Goal: Information Seeking & Learning: Learn about a topic

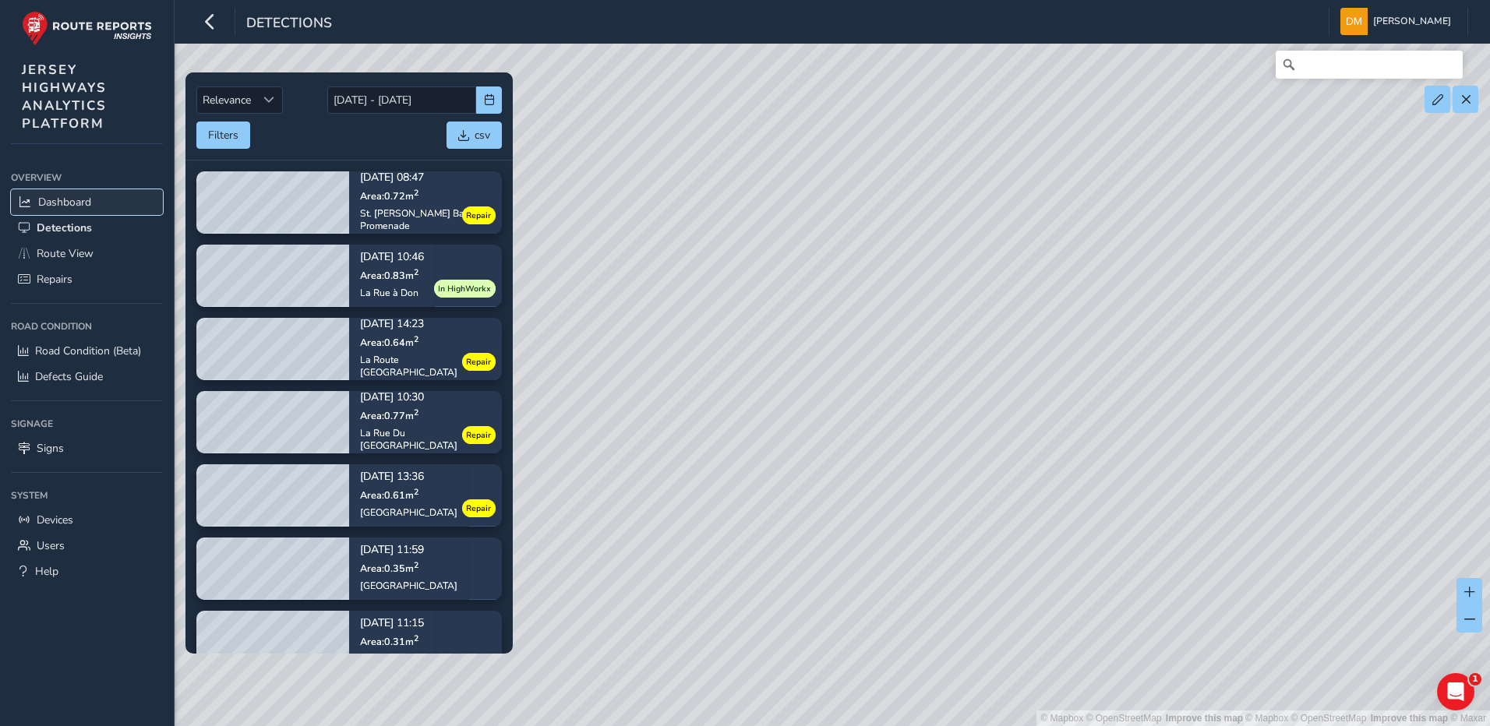
click at [50, 200] on span "Dashboard" at bounding box center [64, 202] width 53 height 15
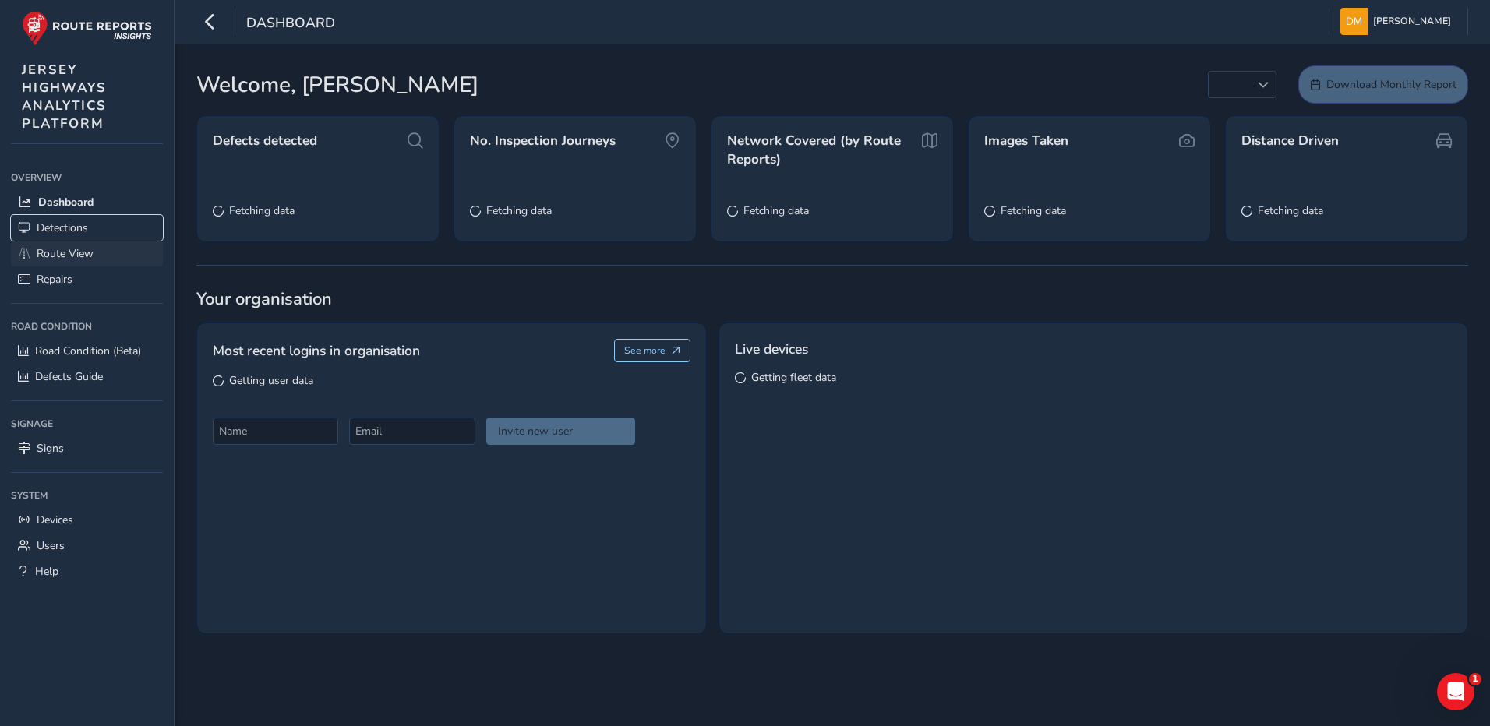
click at [111, 240] on ul "Dashboard Detections Route View Repairs" at bounding box center [87, 240] width 152 height 103
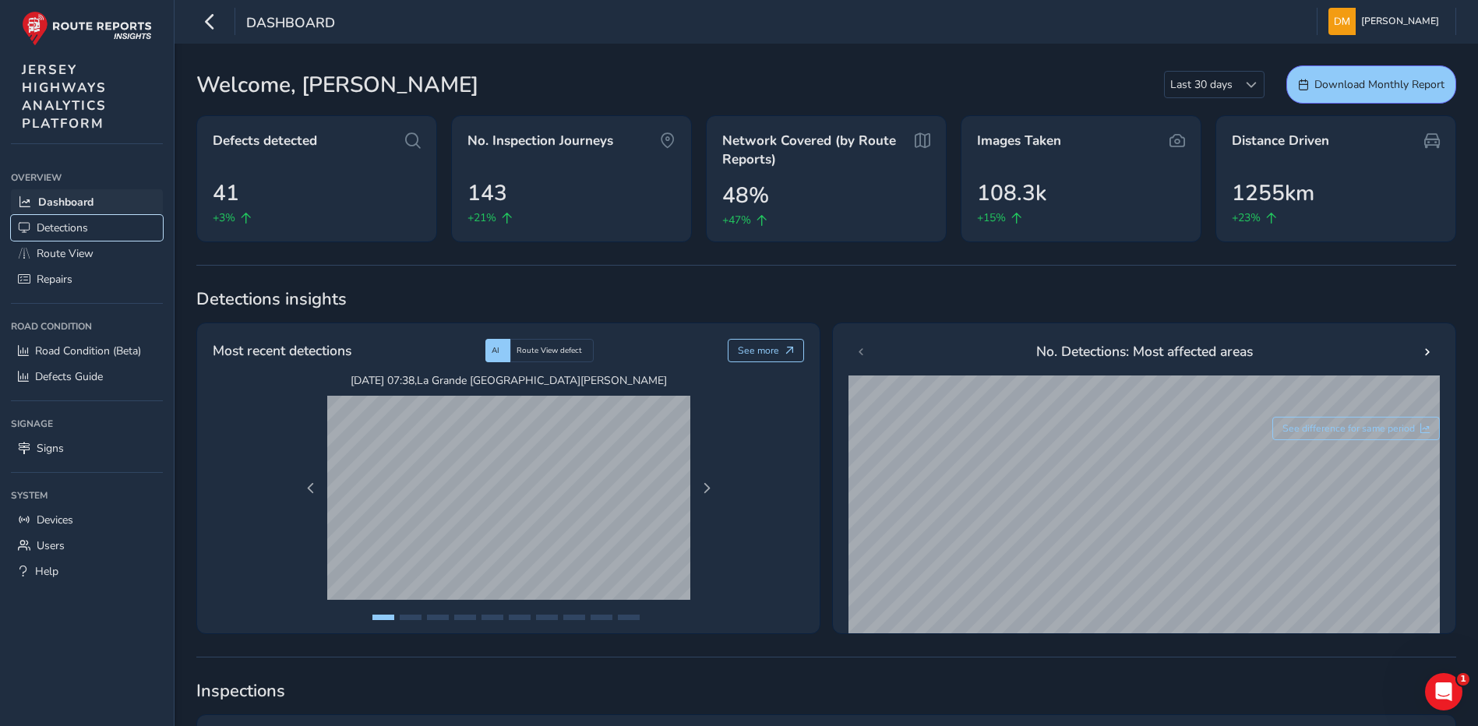
click at [80, 217] on link "Detections" at bounding box center [87, 228] width 152 height 26
click at [83, 207] on span "Dashboard" at bounding box center [65, 202] width 55 height 15
click at [88, 200] on span "Dashboard" at bounding box center [65, 202] width 55 height 15
click at [90, 195] on span "Dashboard" at bounding box center [65, 202] width 55 height 15
click at [76, 256] on span "Route View" at bounding box center [65, 253] width 57 height 15
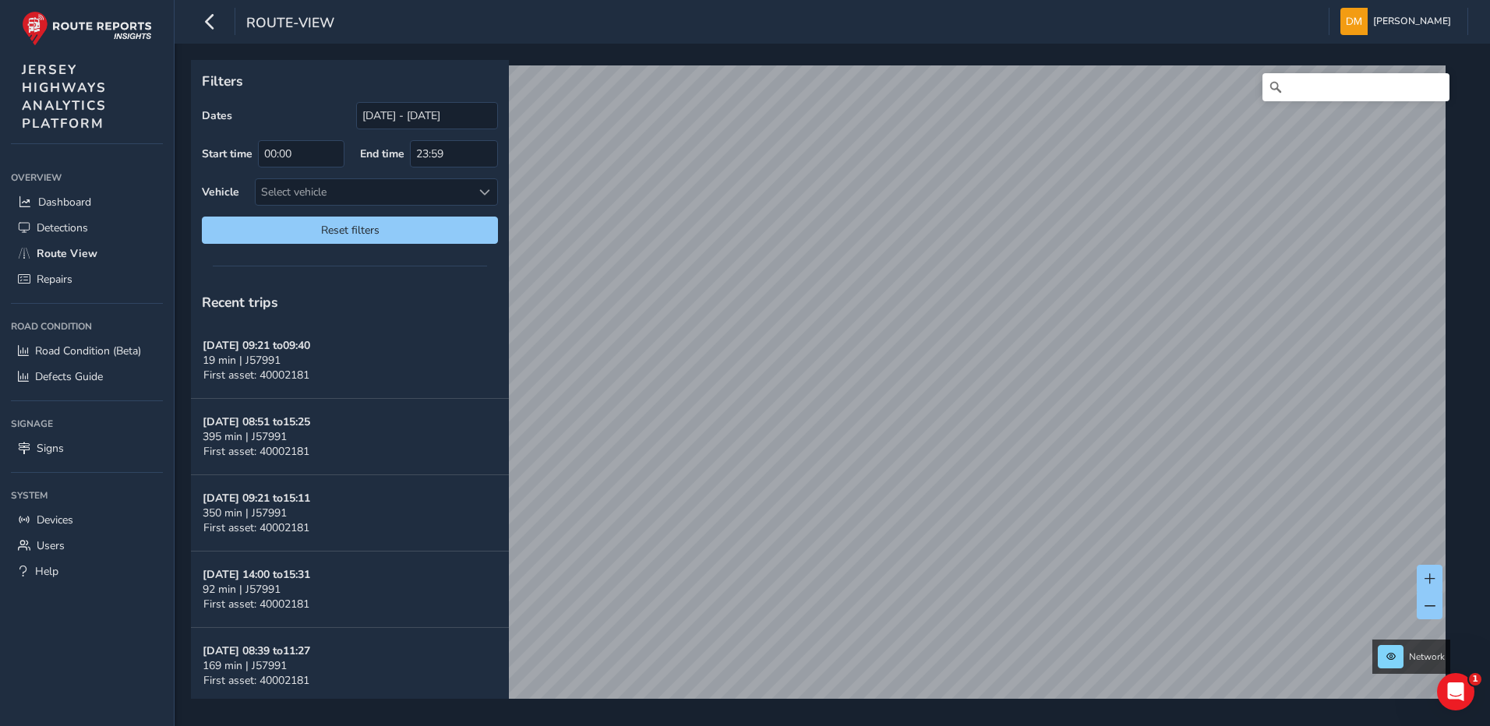
click at [1195, 726] on html "route-view [PERSON_NAME] Colour Scheme: Dark Dim Light Logout Filters Dates [DA…" at bounding box center [745, 363] width 1490 height 726
click at [1244, 726] on html "route-view [PERSON_NAME] Colour Scheme: Dark Dim Light Logout Filters Dates [DA…" at bounding box center [745, 363] width 1490 height 726
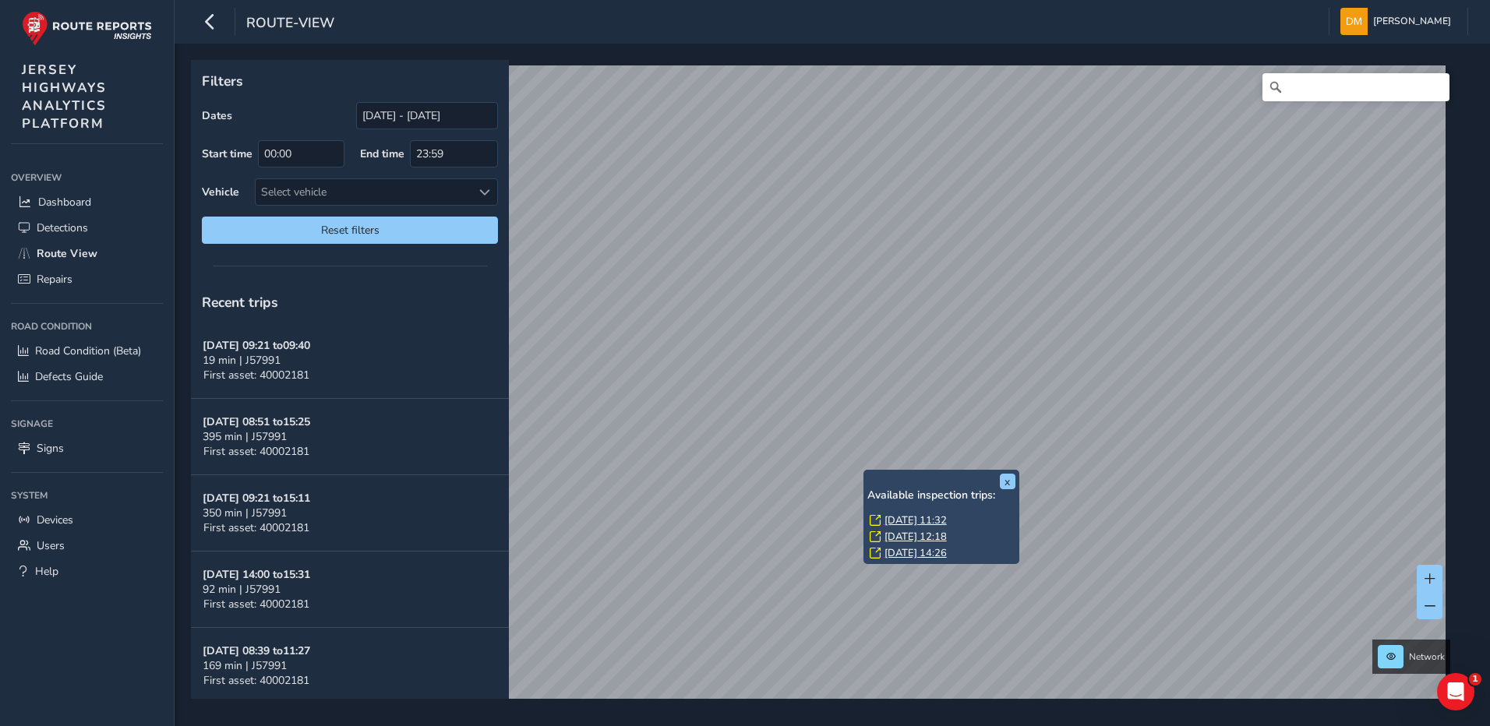
click at [898, 517] on link "[DATE] 11:32" at bounding box center [916, 521] width 62 height 14
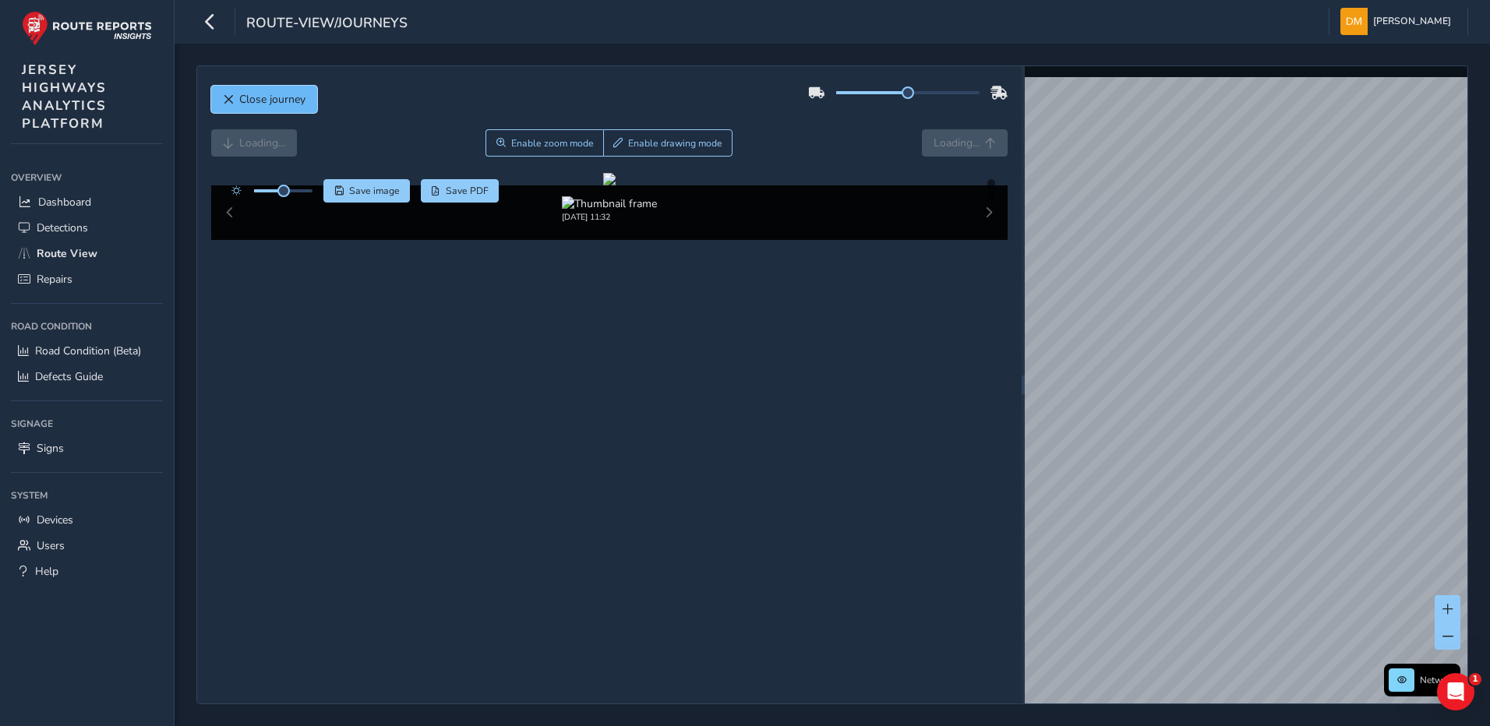
click at [223, 104] on span "Close journey" at bounding box center [228, 99] width 11 height 11
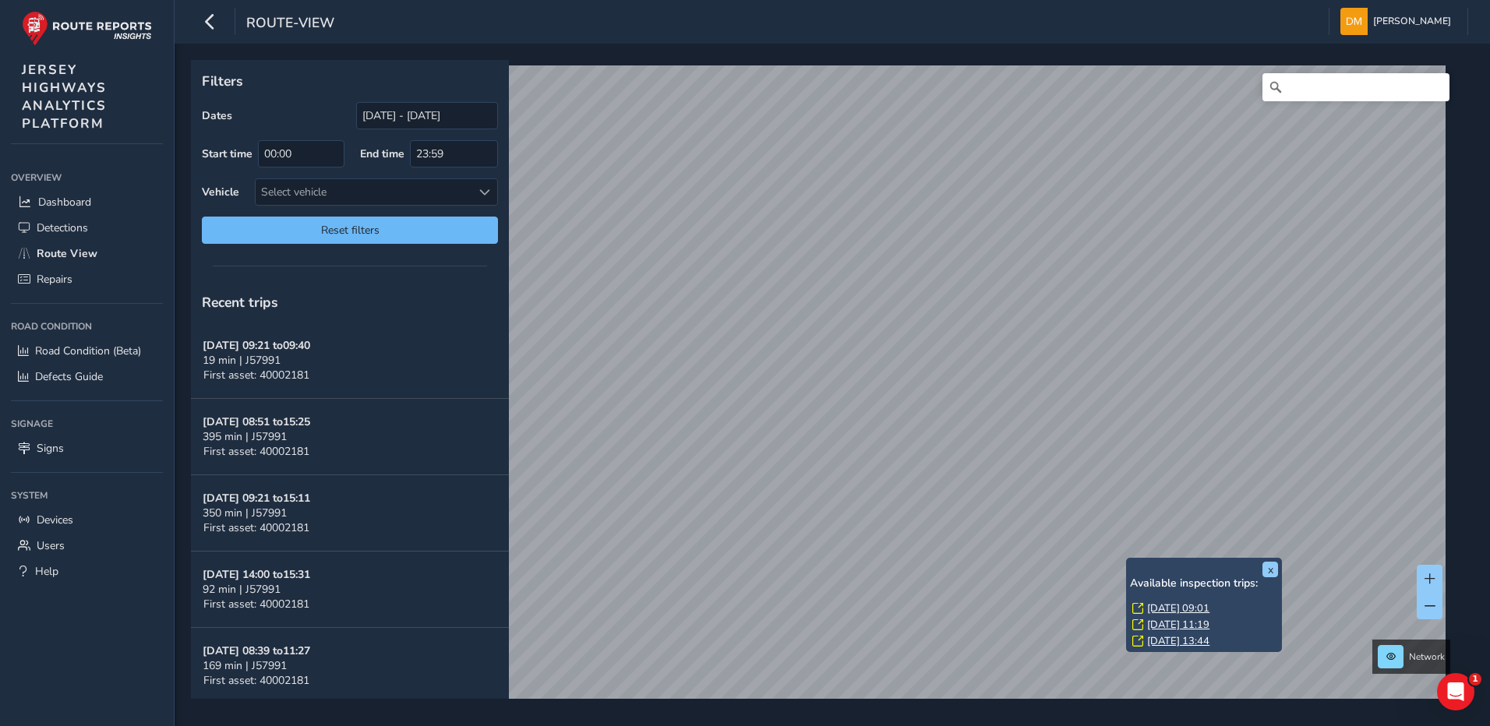
click at [432, 217] on div "x Available inspection trips: [DATE] 09:01 [DATE] 11:19 [DATE] 13:44 Filters Da…" at bounding box center [827, 379] width 1272 height 639
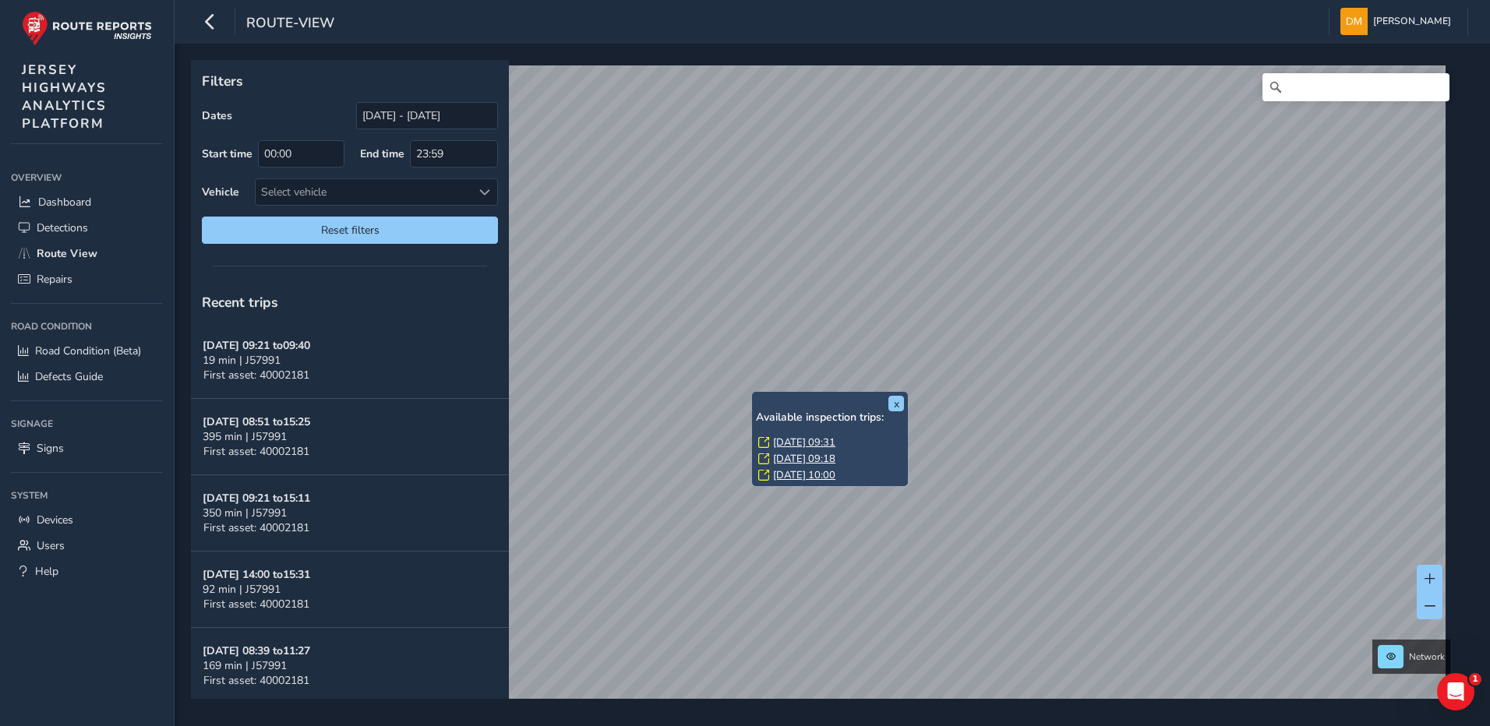
click at [802, 437] on link "[DATE] 09:31" at bounding box center [804, 443] width 62 height 14
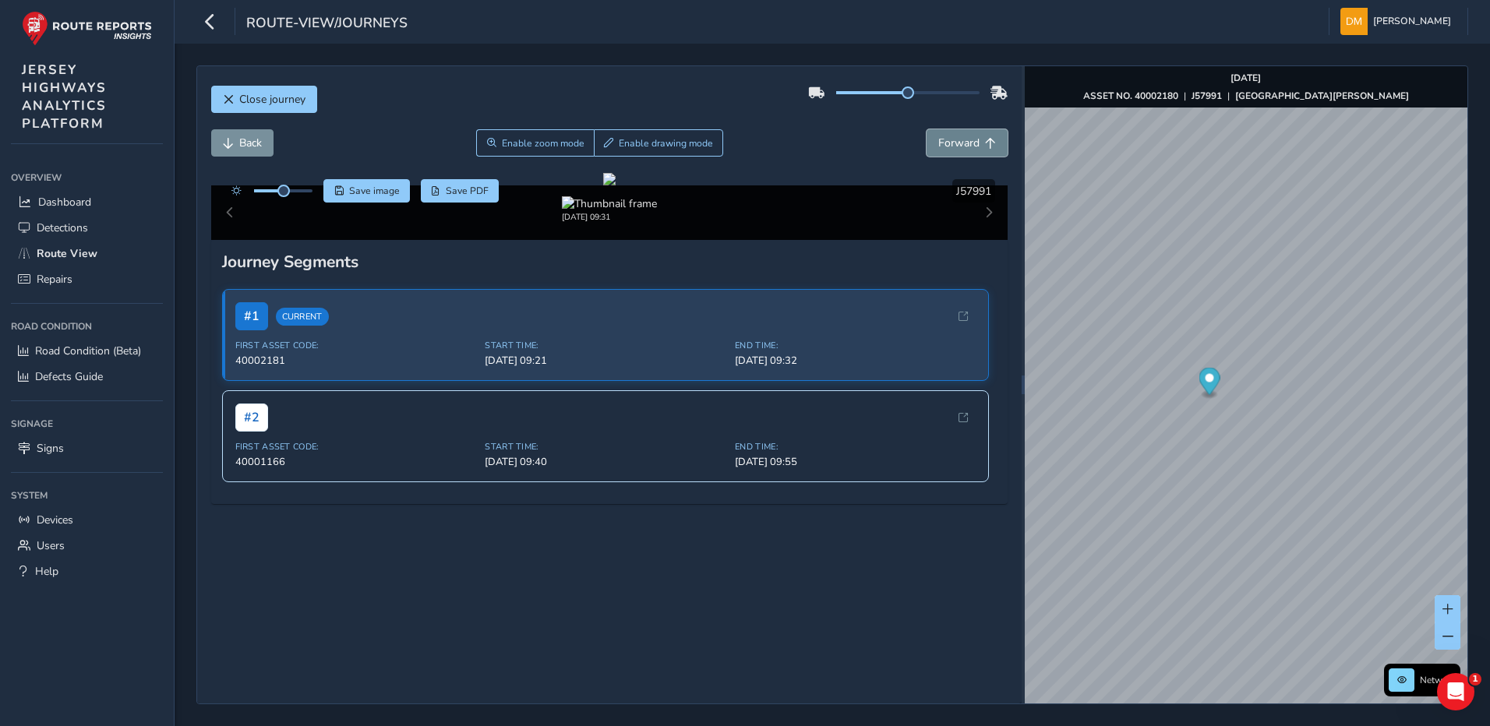
click at [949, 143] on span "Forward" at bounding box center [958, 143] width 41 height 15
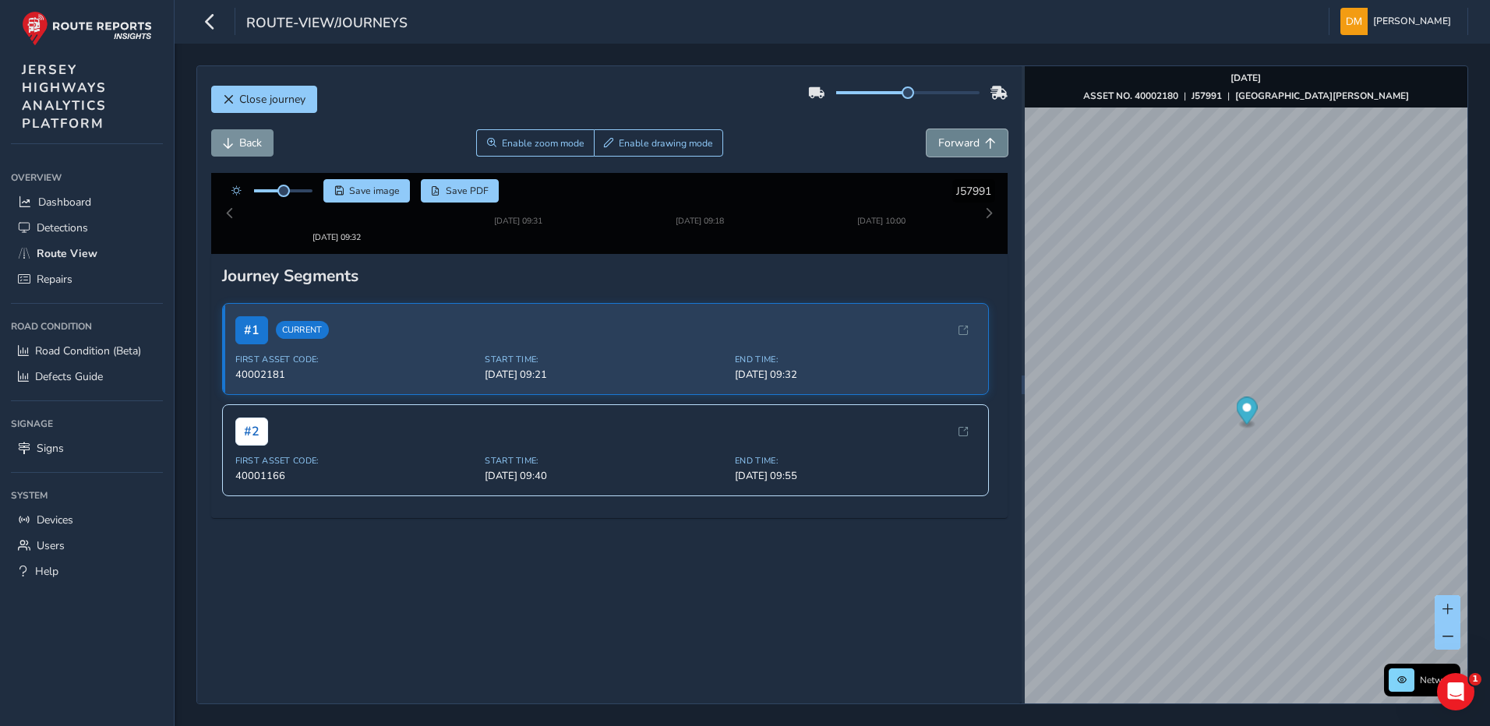
click at [949, 143] on span "Forward" at bounding box center [958, 143] width 41 height 15
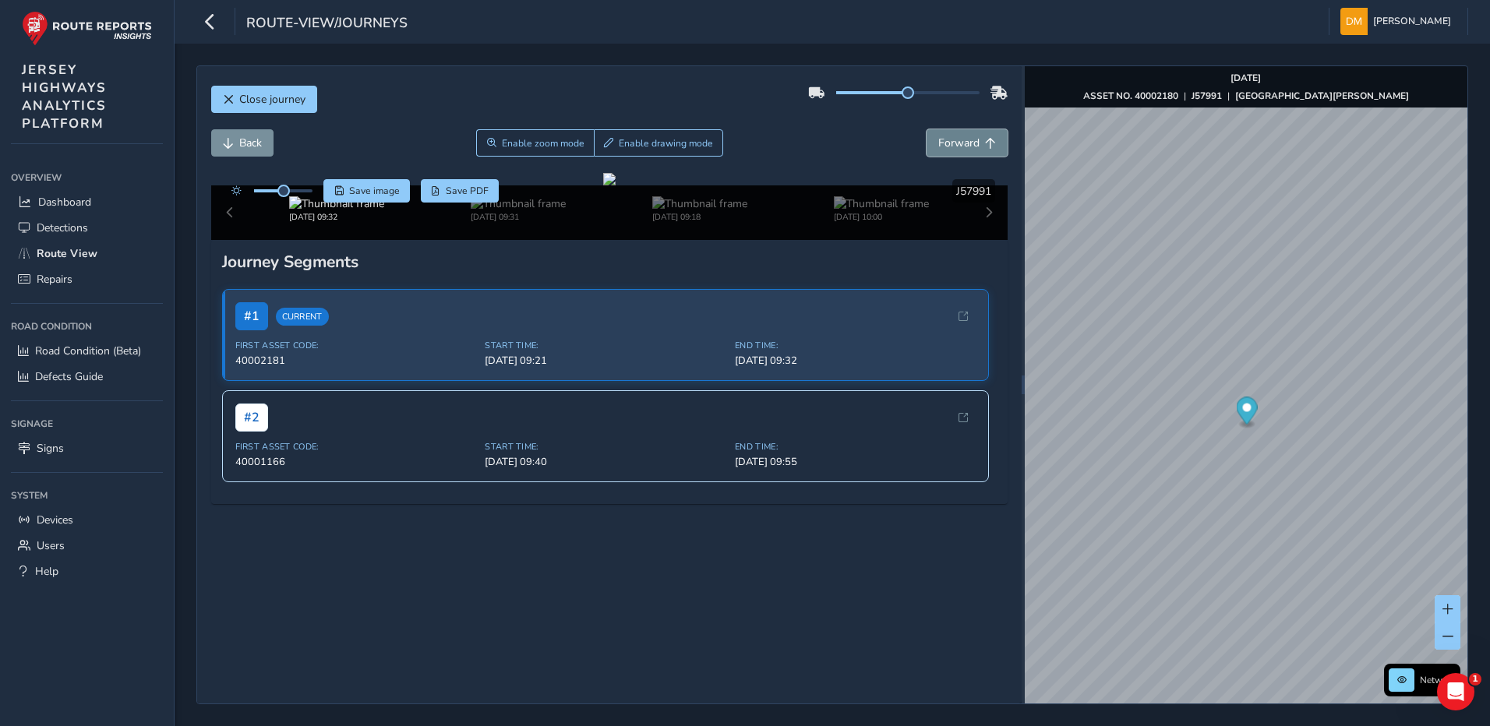
click at [949, 143] on span "Forward" at bounding box center [958, 143] width 41 height 15
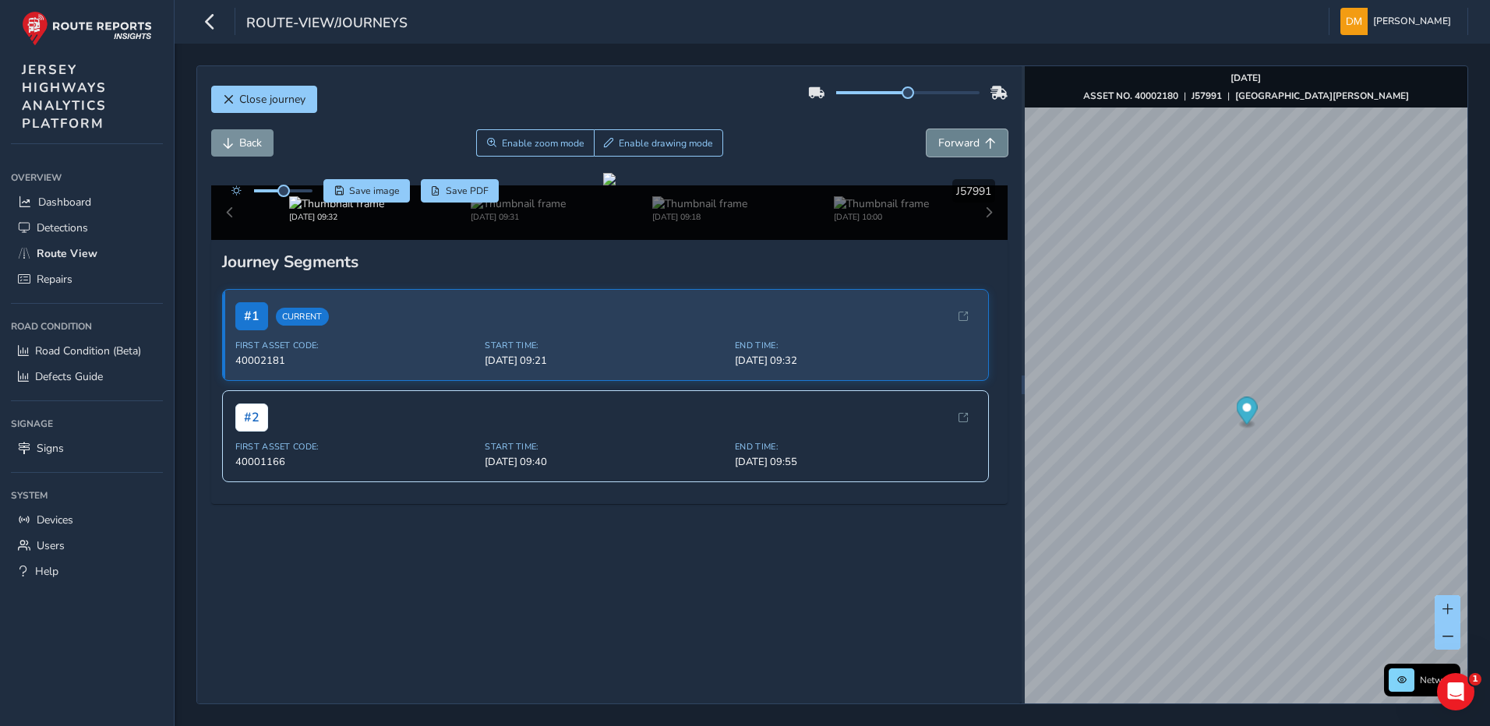
click at [949, 143] on span "Forward" at bounding box center [958, 143] width 41 height 15
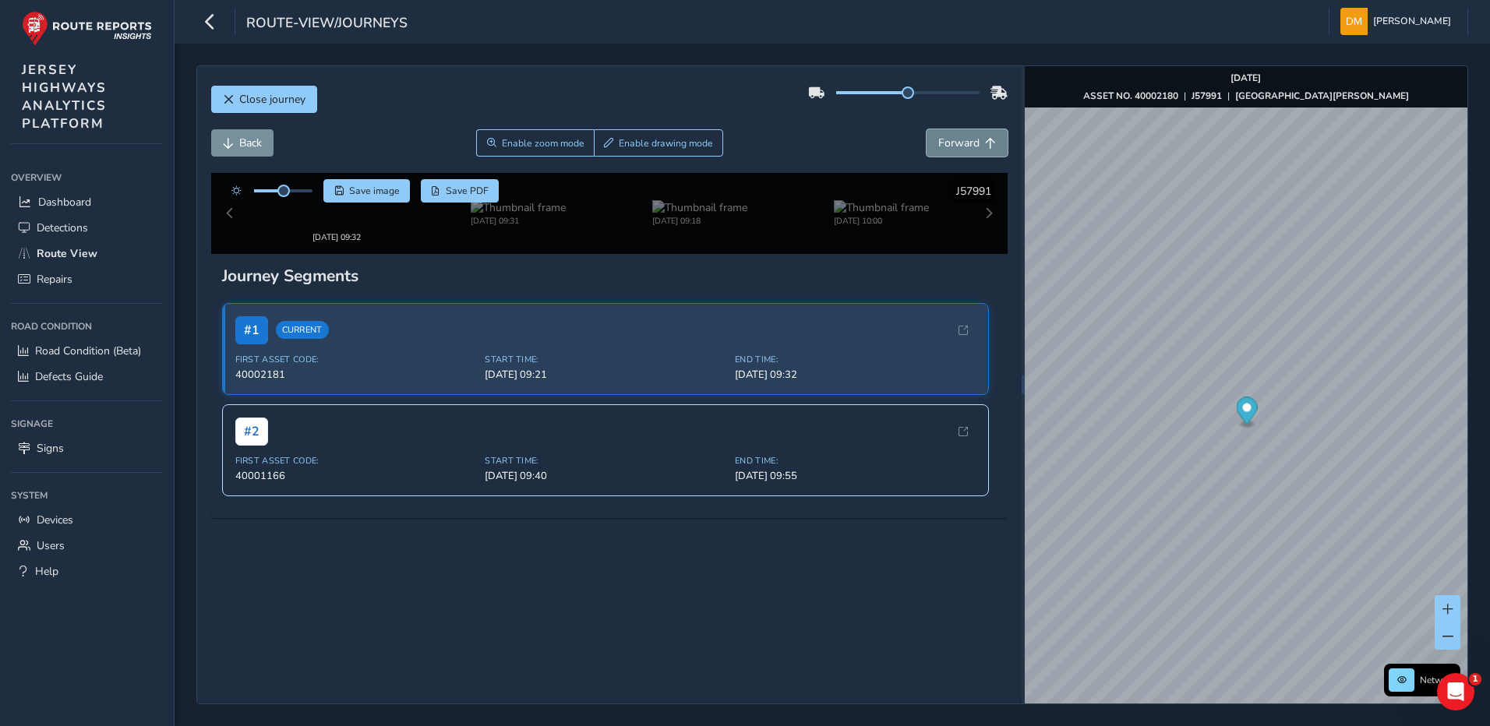
click at [948, 143] on span "Forward" at bounding box center [958, 143] width 41 height 15
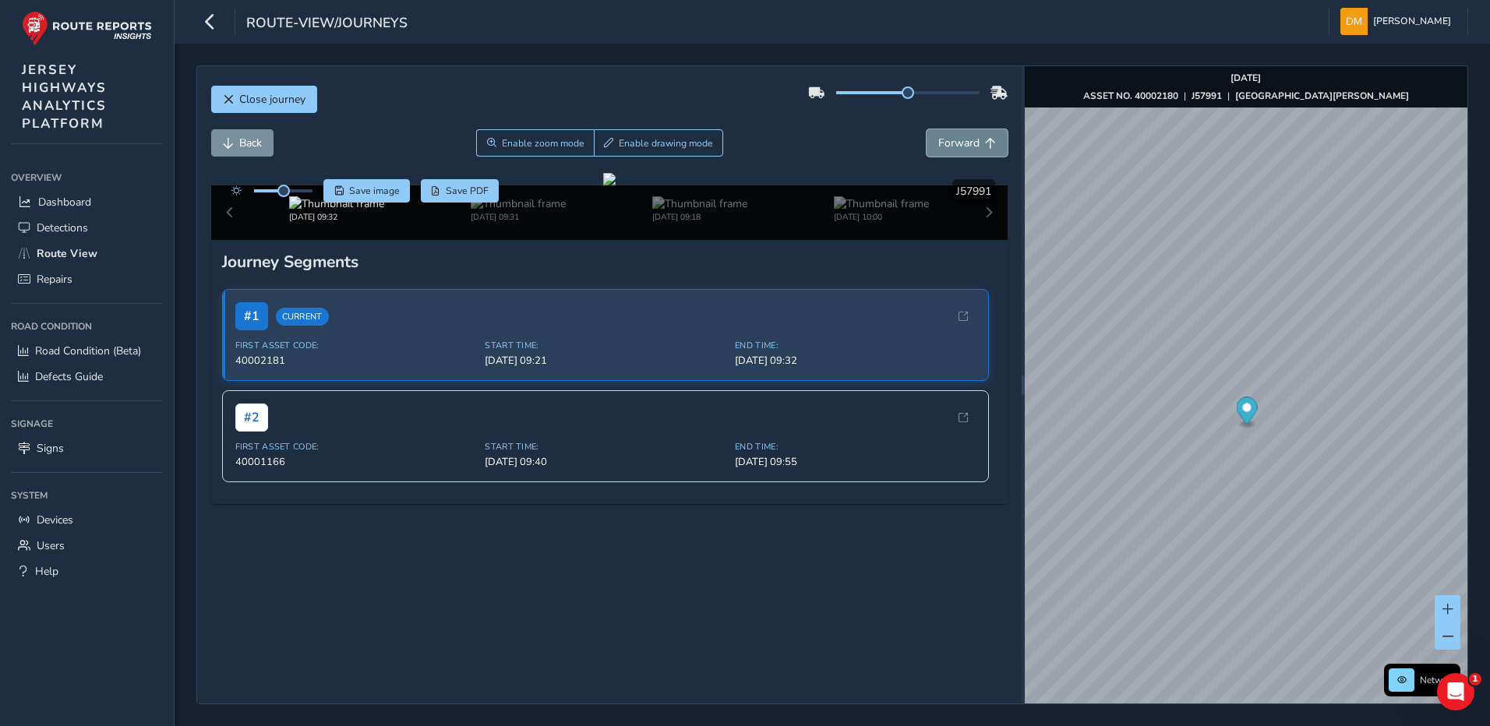
click at [948, 143] on span "Forward" at bounding box center [958, 143] width 41 height 15
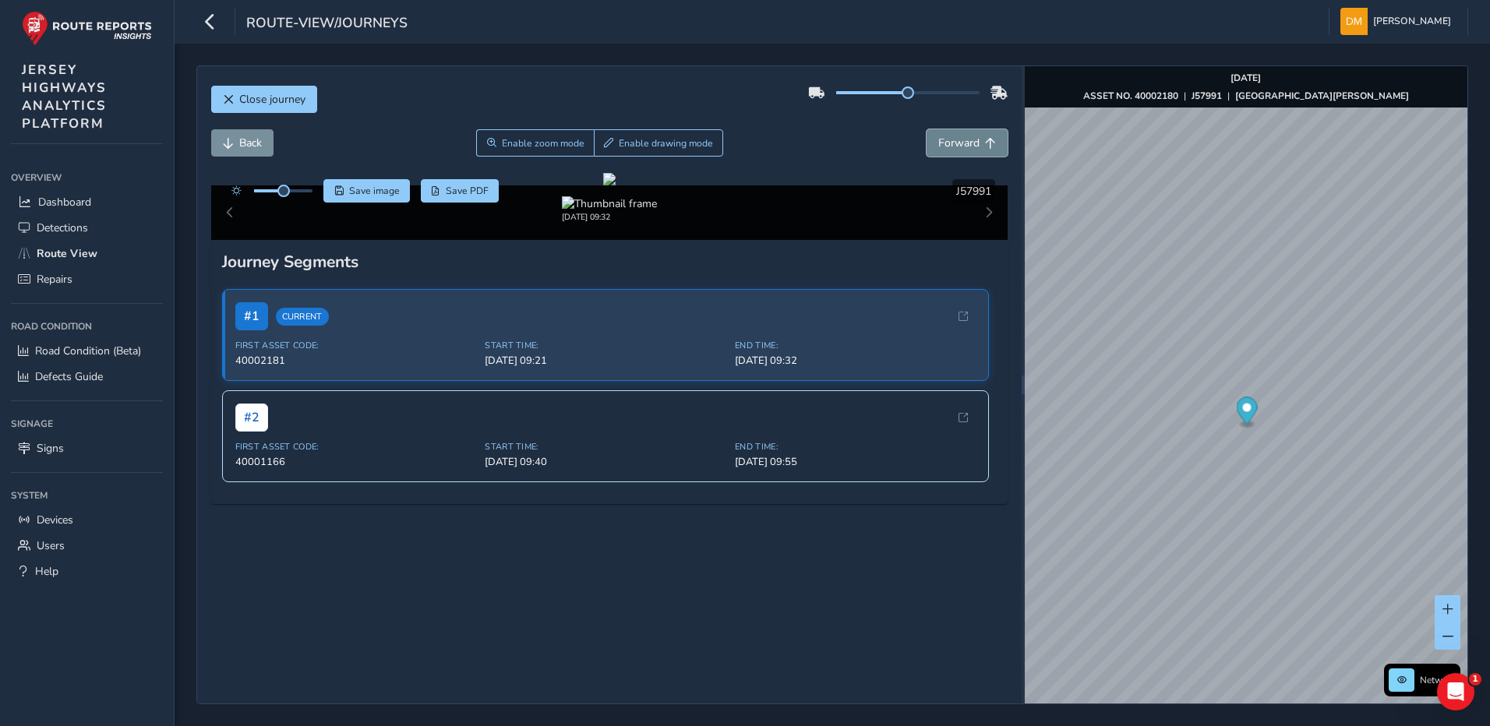
click at [948, 143] on span "Forward" at bounding box center [958, 143] width 41 height 15
click at [226, 147] on span "Back" at bounding box center [228, 143] width 11 height 11
drag, startPoint x: 525, startPoint y: 147, endPoint x: 587, endPoint y: 332, distance: 195.4
click at [525, 146] on span "Enable zoom mode" at bounding box center [543, 143] width 83 height 12
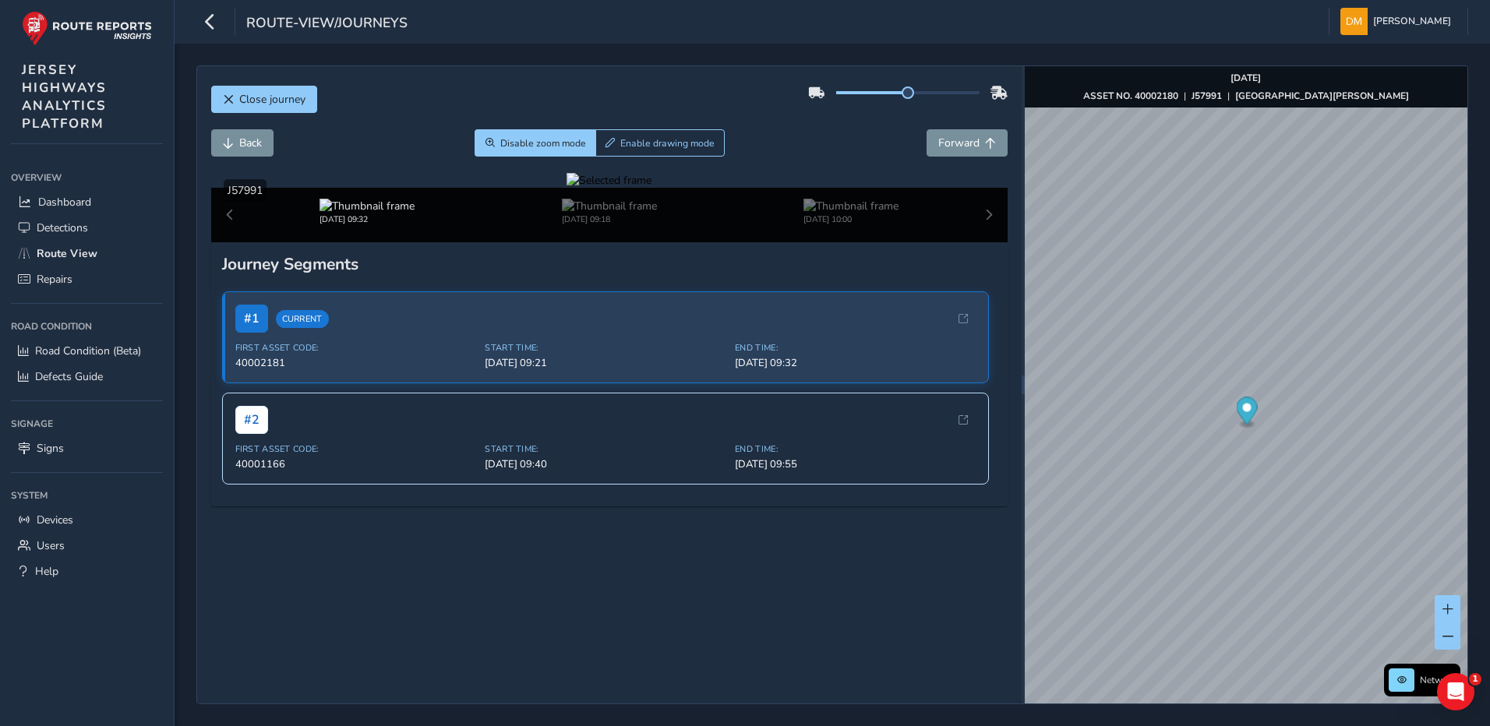
click at [623, 188] on div at bounding box center [609, 180] width 85 height 15
click at [620, 446] on img at bounding box center [928, 297] width 2245 height 1263
click at [938, 137] on span "Forward" at bounding box center [958, 143] width 41 height 15
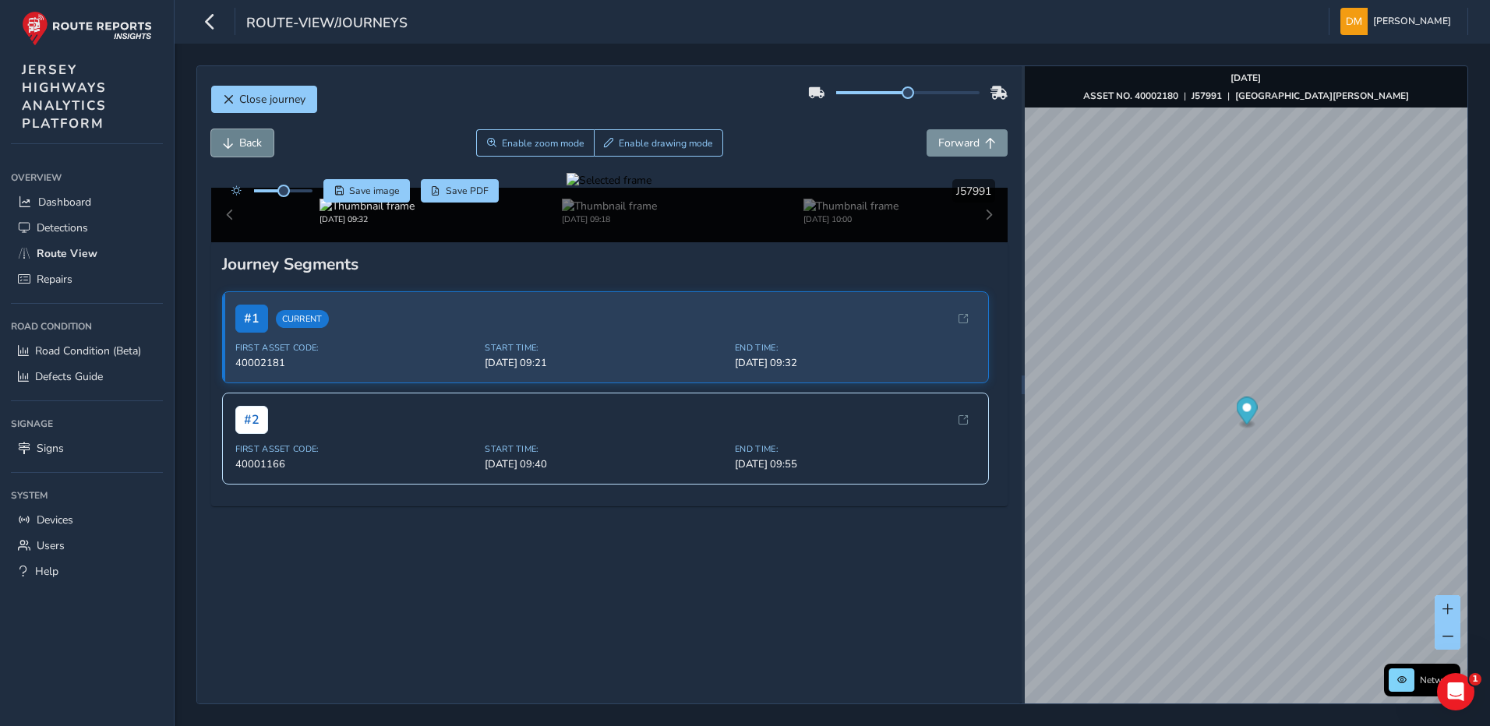
click at [218, 136] on button "Back" at bounding box center [242, 142] width 62 height 27
click at [548, 141] on span "Enable zoom mode" at bounding box center [542, 143] width 83 height 12
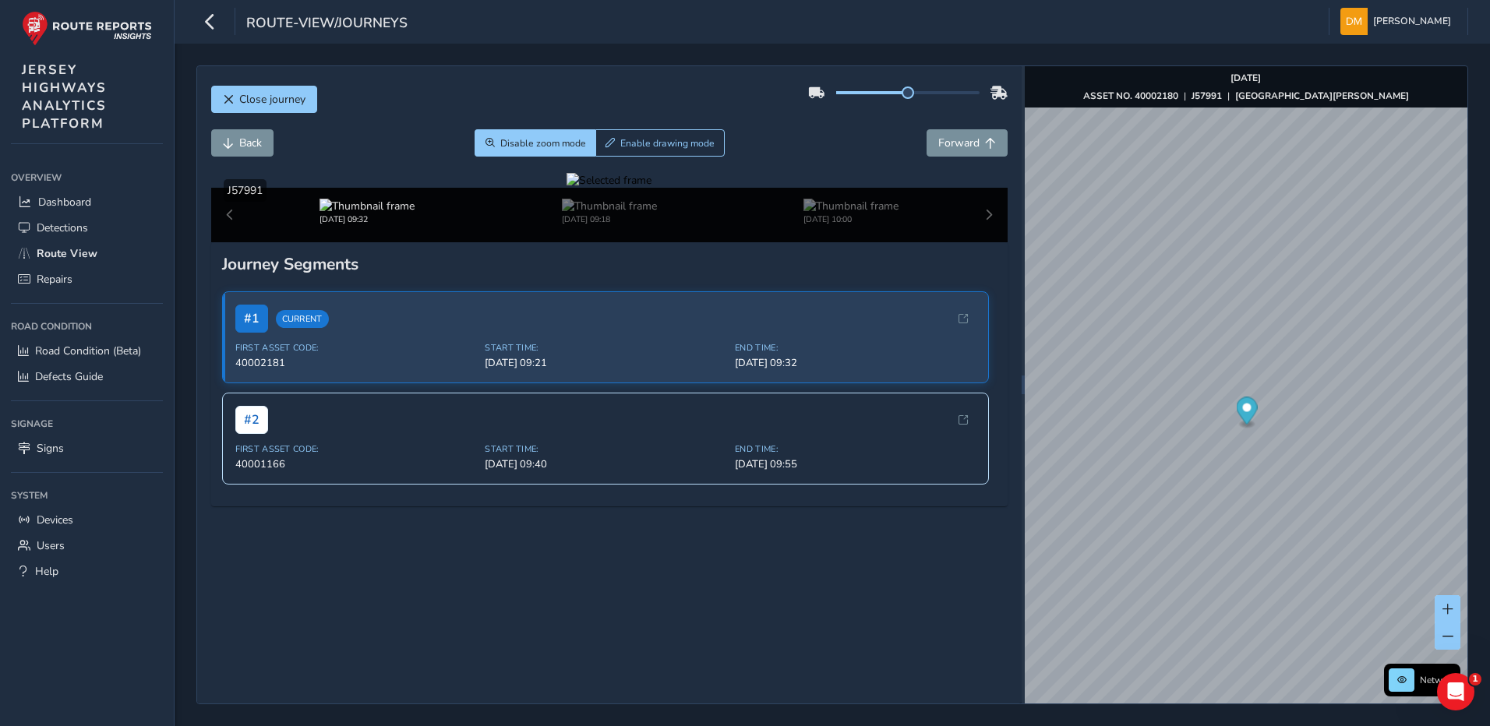
click at [600, 188] on div at bounding box center [609, 180] width 85 height 15
click at [602, 440] on img at bounding box center [962, 308] width 2245 height 1263
click at [208, 106] on div "Close journey Back Disable zoom mode Enable drawing mode Forward Click and Drag…" at bounding box center [609, 385] width 825 height 638
click at [223, 94] on span "Close journey" at bounding box center [228, 99] width 11 height 11
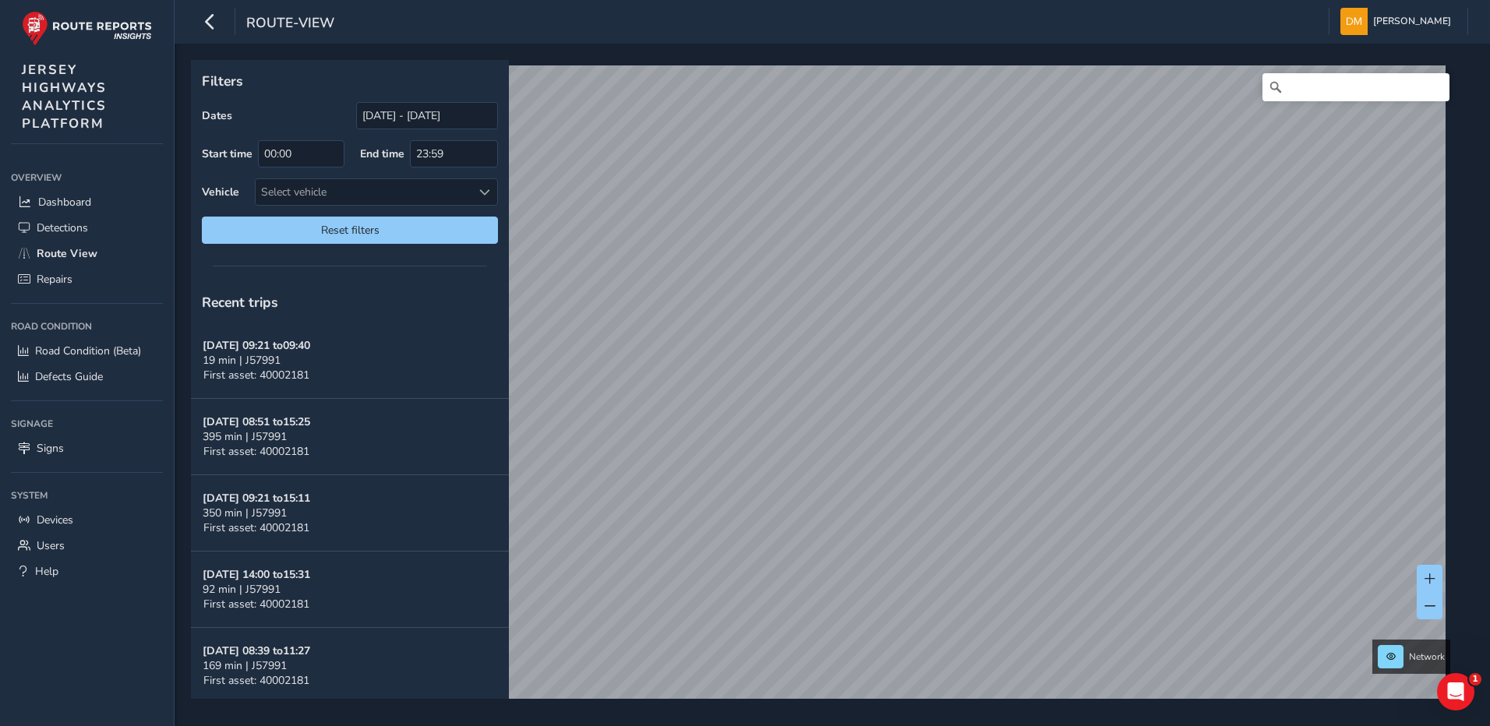
click at [386, 178] on div "Filters Dates [DATE] - [DATE] Start time 00:00 End time 23:59 Vehicle Select ve…" at bounding box center [827, 379] width 1272 height 639
click at [385, 103] on div "Filters Dates [DATE] - [DATE] Start time 00:00 End time 23:59 Vehicle Select ve…" at bounding box center [827, 379] width 1272 height 639
click at [553, 48] on div "Filters Dates [DATE] - [DATE] Start time 00:00 End time 23:59 Vehicle Select ve…" at bounding box center [833, 385] width 1316 height 683
click at [659, 58] on div "Filters Dates [DATE] - [DATE] Start time 00:00 End time 23:59 Vehicle Select ve…" at bounding box center [833, 385] width 1316 height 683
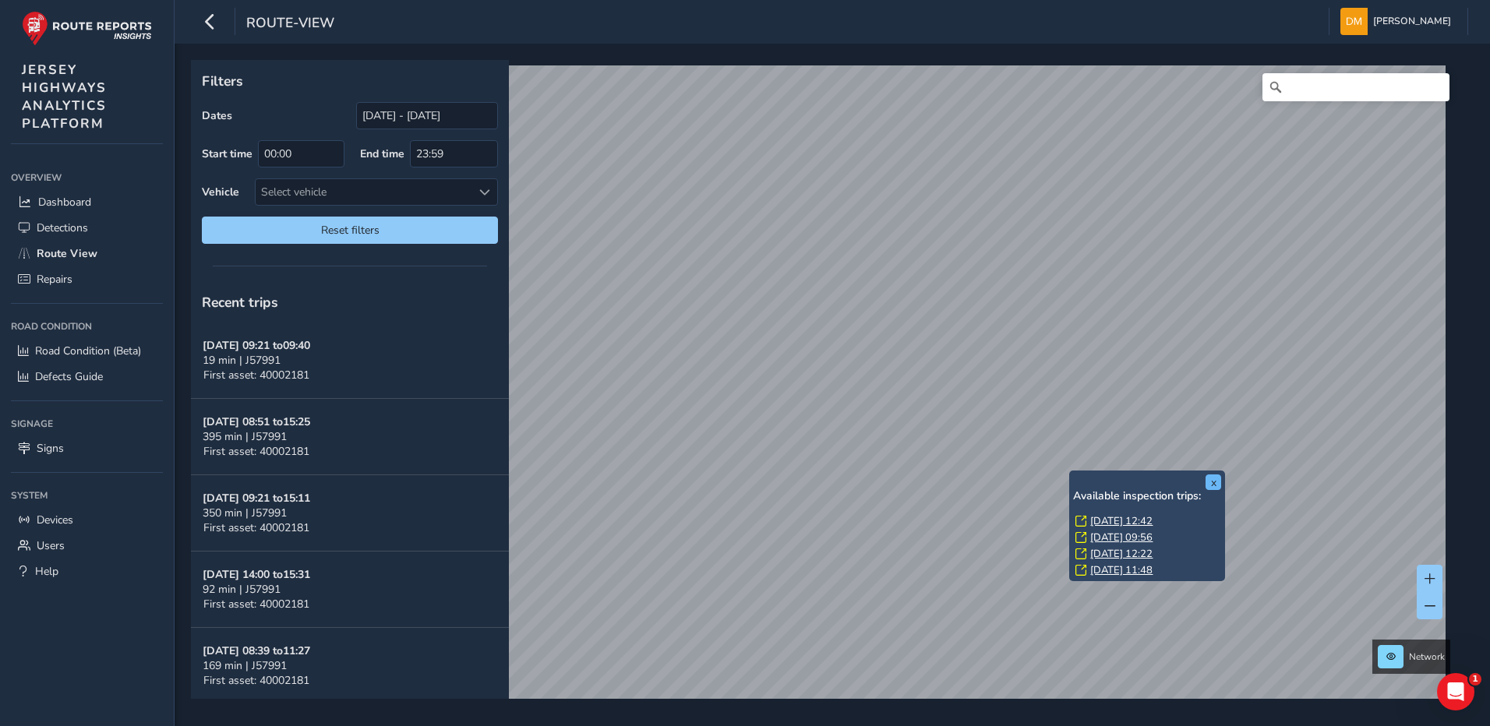
click at [1212, 479] on button "x" at bounding box center [1214, 483] width 16 height 16
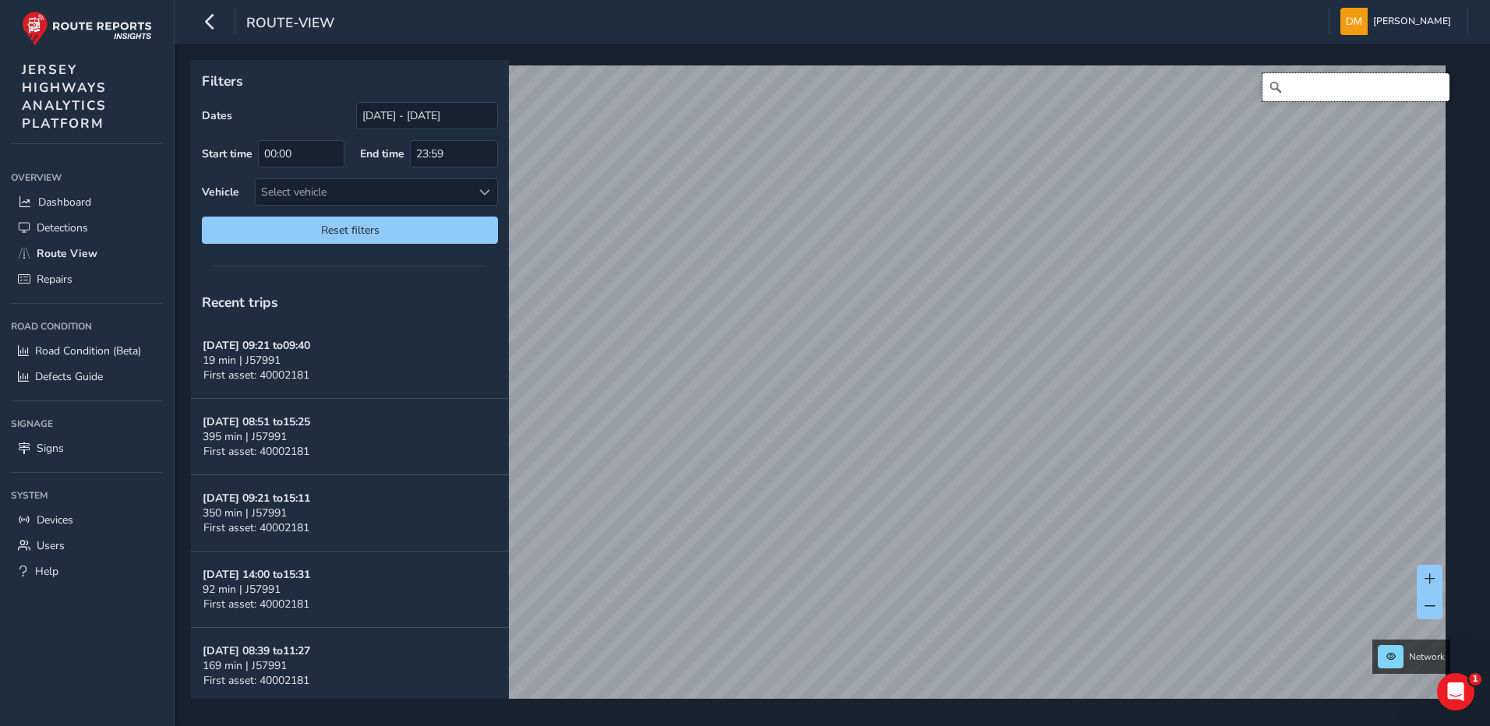
click at [1319, 97] on input "Search" at bounding box center [1356, 87] width 187 height 28
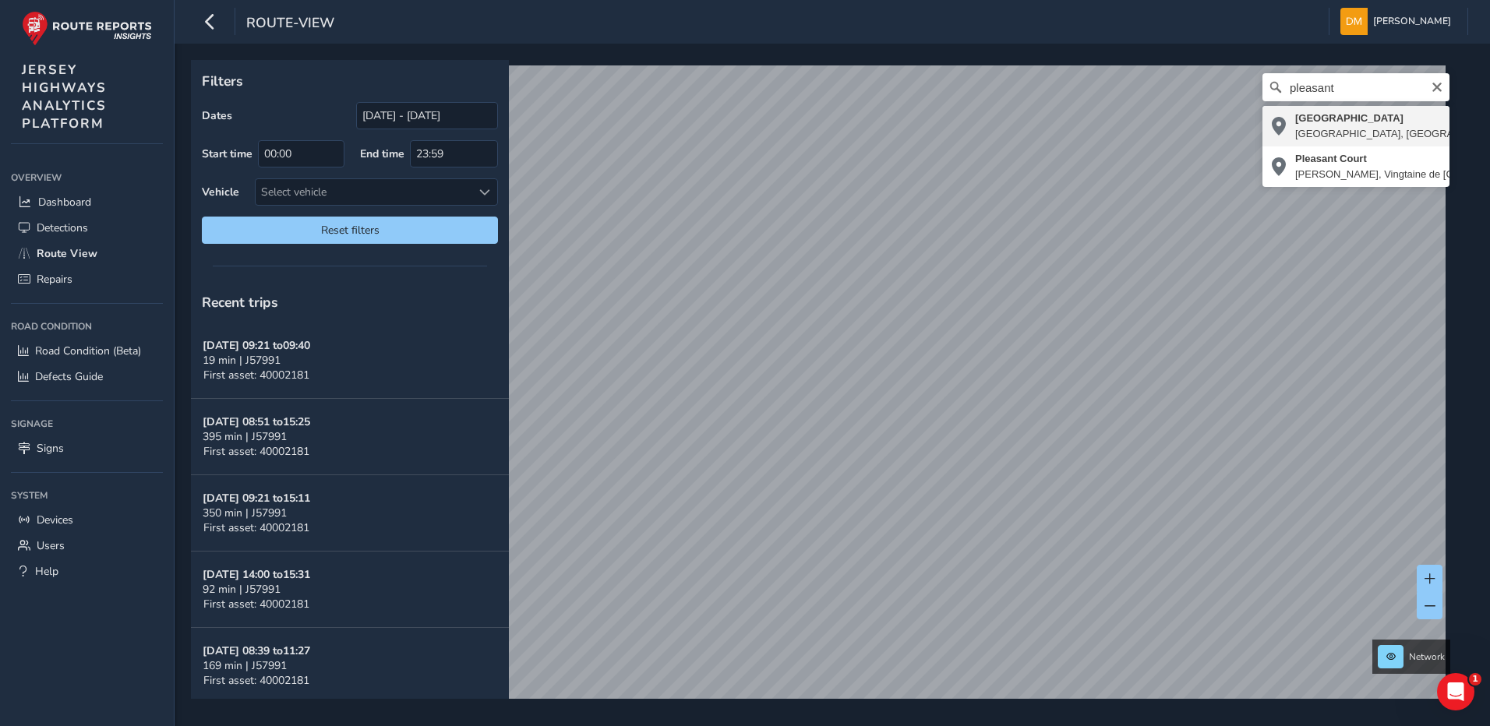
type input "[STREET_ADDRESS]"
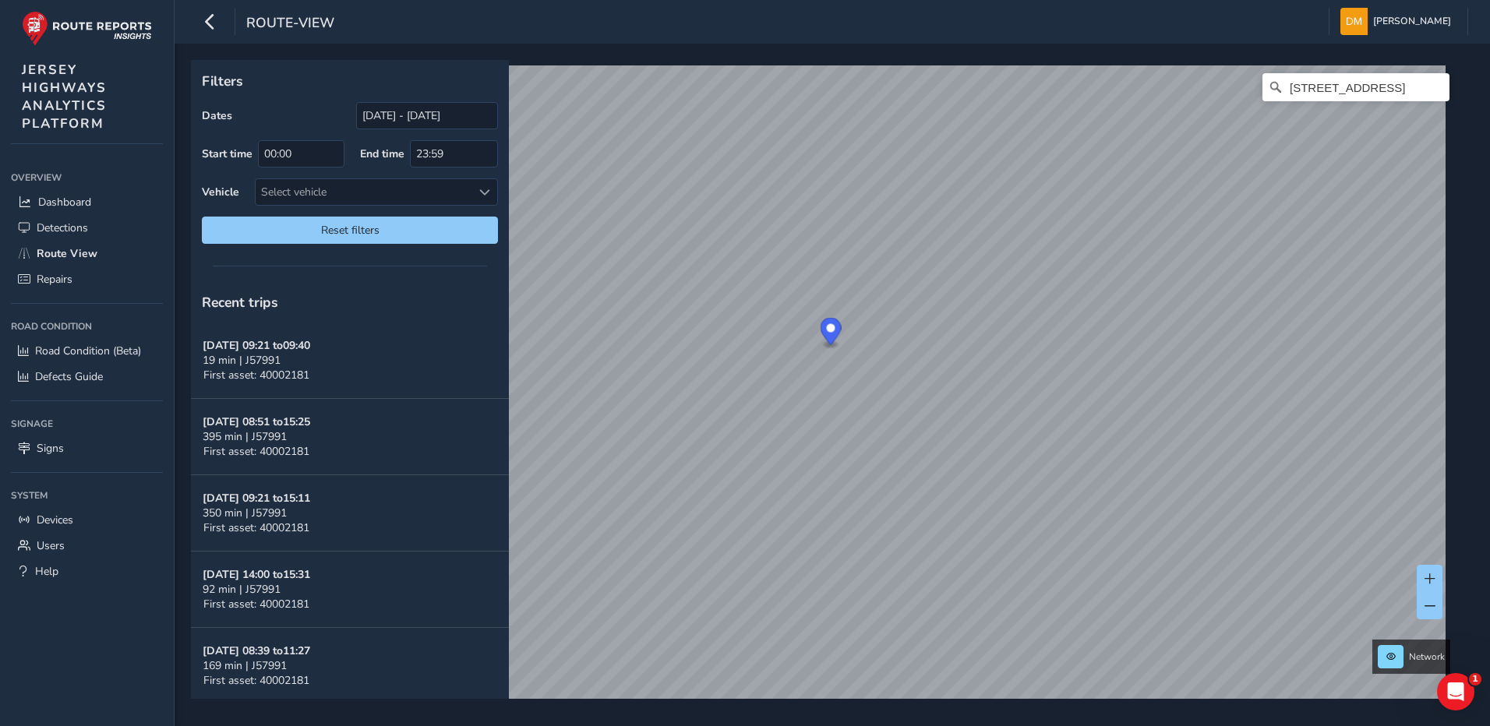
click at [379, 101] on div "Filters Dates [DATE] - [DATE] Start time 00:00 End time 23:59 Vehicle Select ve…" at bounding box center [350, 157] width 318 height 195
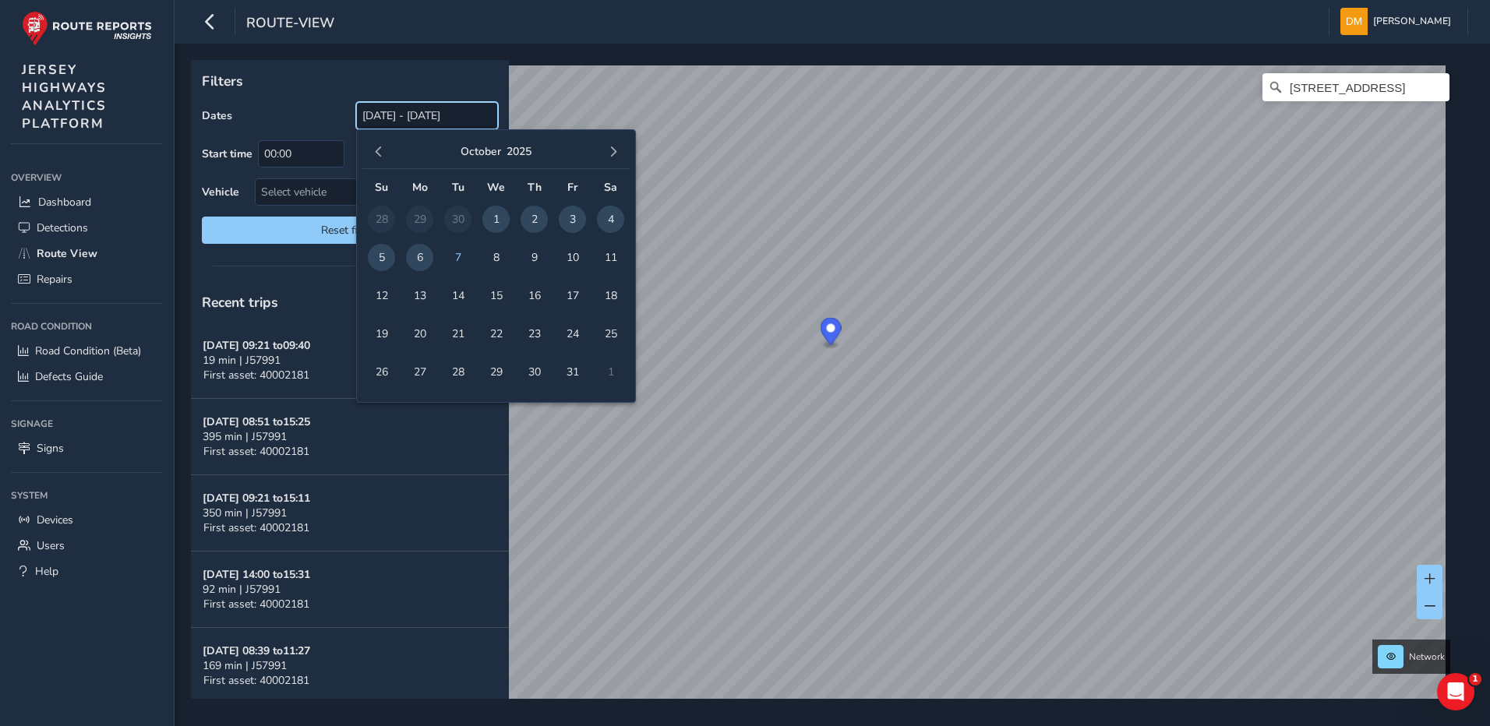
click at [384, 116] on input "[DATE] - [DATE]" at bounding box center [427, 115] width 142 height 27
click at [375, 146] on button "button" at bounding box center [379, 152] width 22 height 22
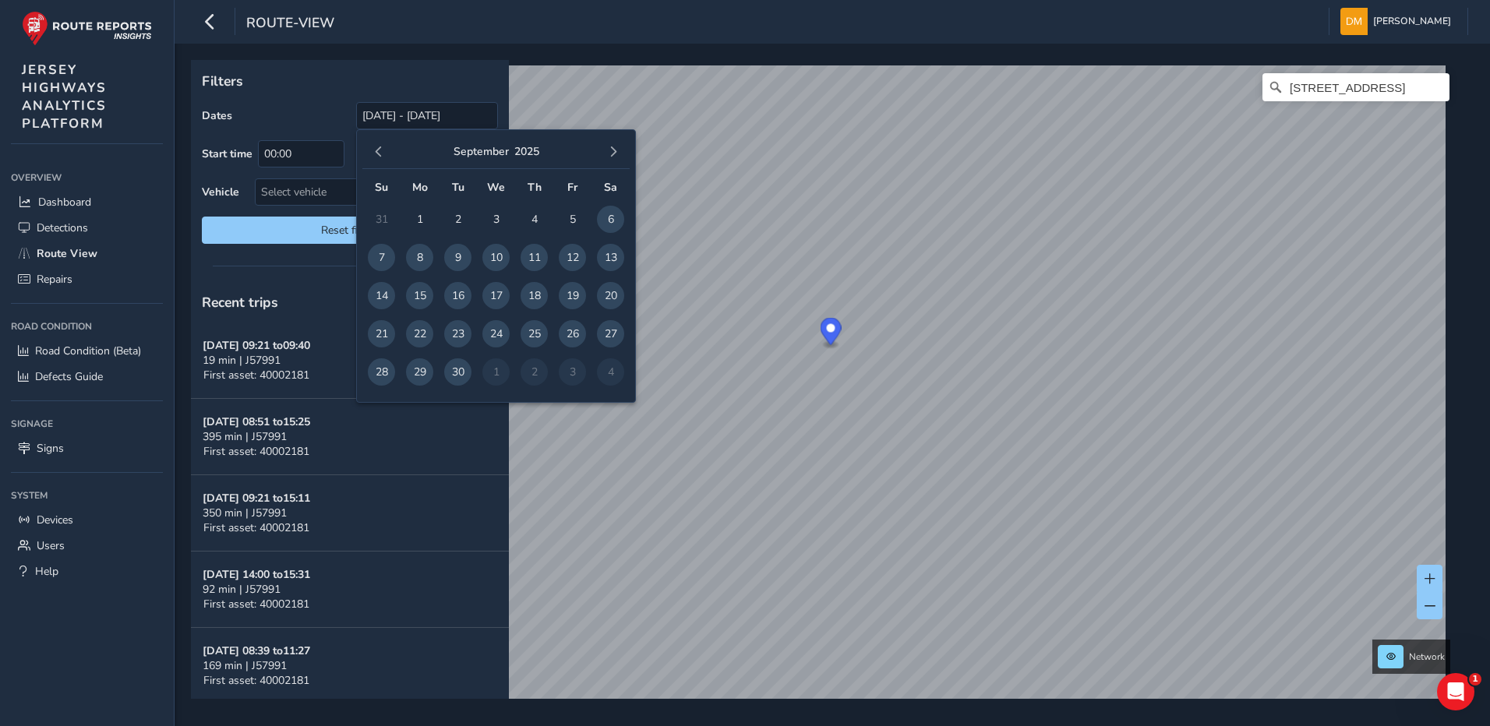
click at [375, 146] on button "button" at bounding box center [379, 152] width 22 height 22
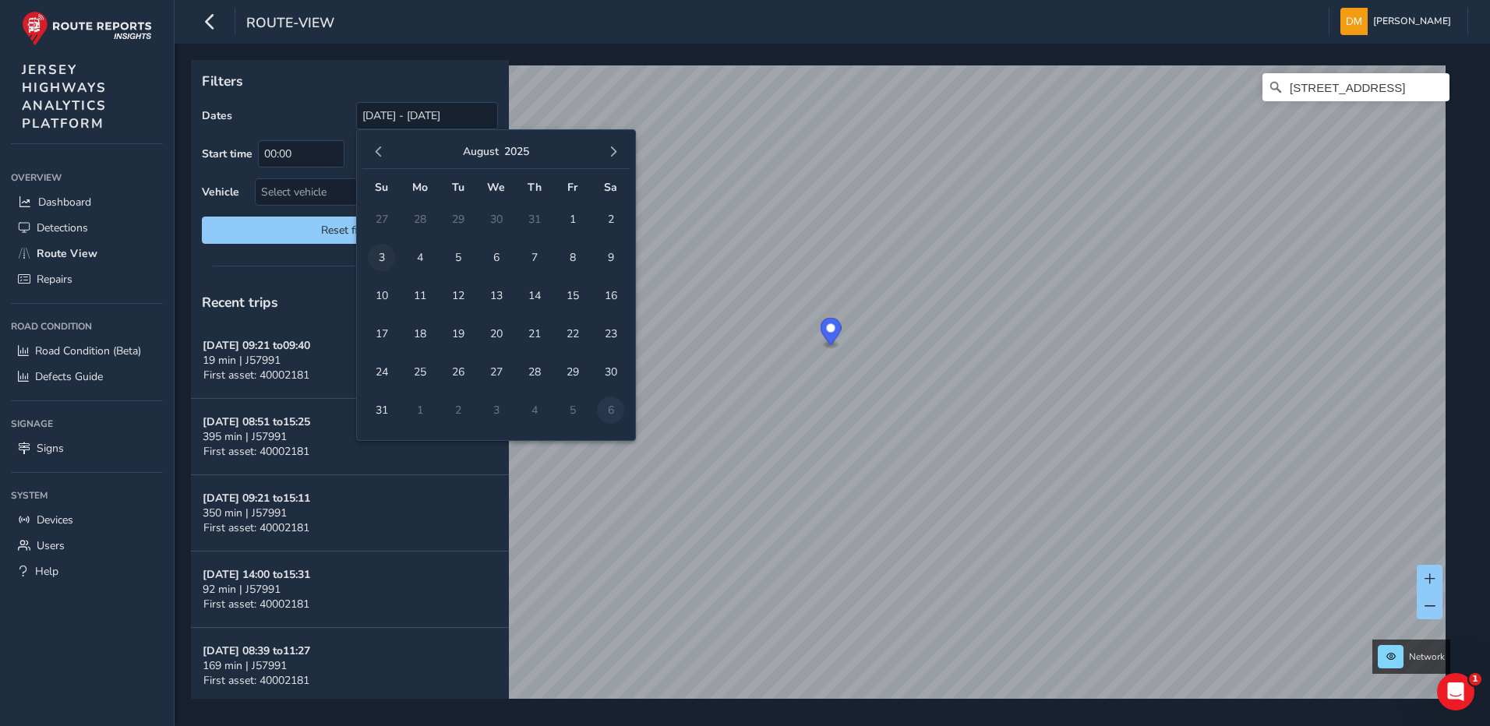
click at [370, 256] on span "3" at bounding box center [381, 257] width 27 height 27
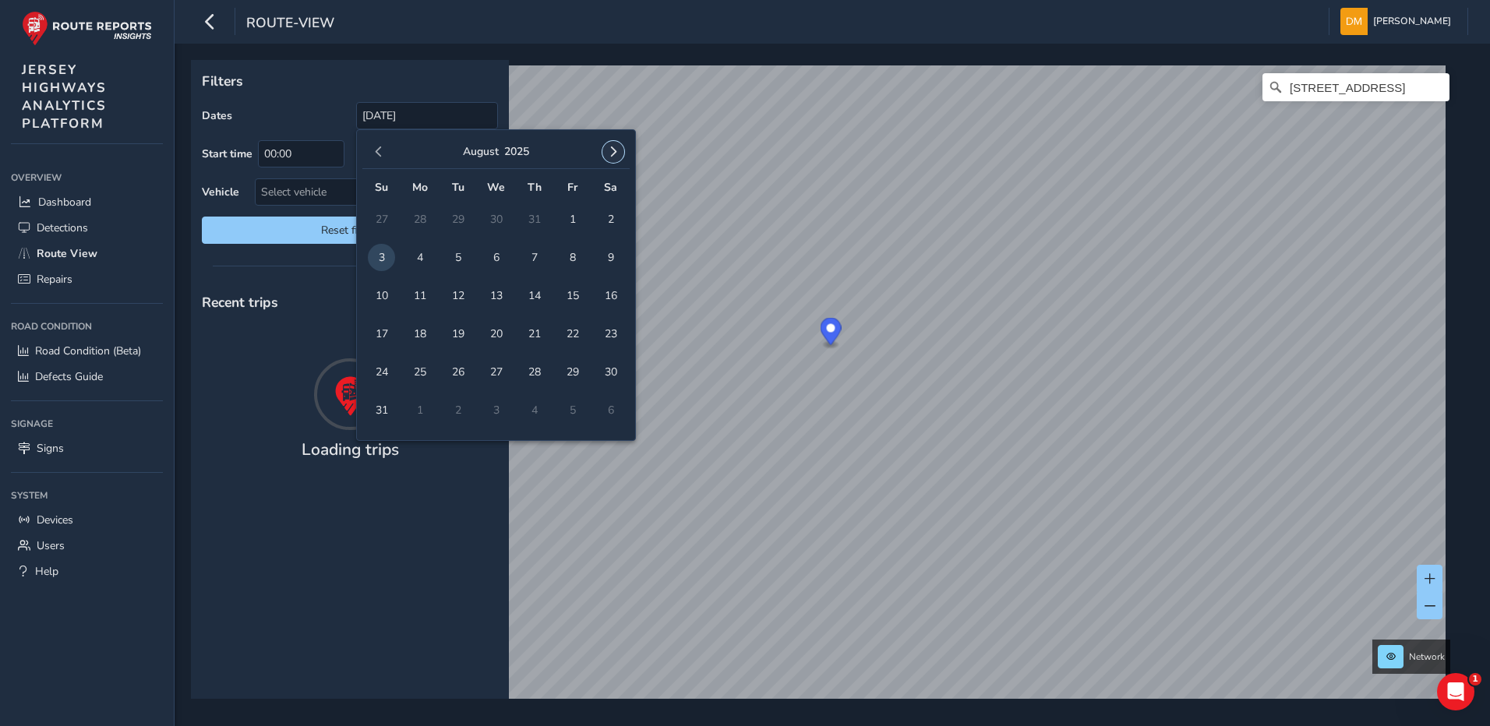
click at [604, 148] on button "button" at bounding box center [613, 152] width 22 height 22
click at [612, 148] on span "button" at bounding box center [613, 152] width 11 height 11
click at [387, 151] on button "button" at bounding box center [379, 152] width 22 height 22
click at [367, 140] on div "[DATE]" at bounding box center [495, 153] width 267 height 34
click at [372, 140] on div "[DATE]" at bounding box center [495, 153] width 267 height 34
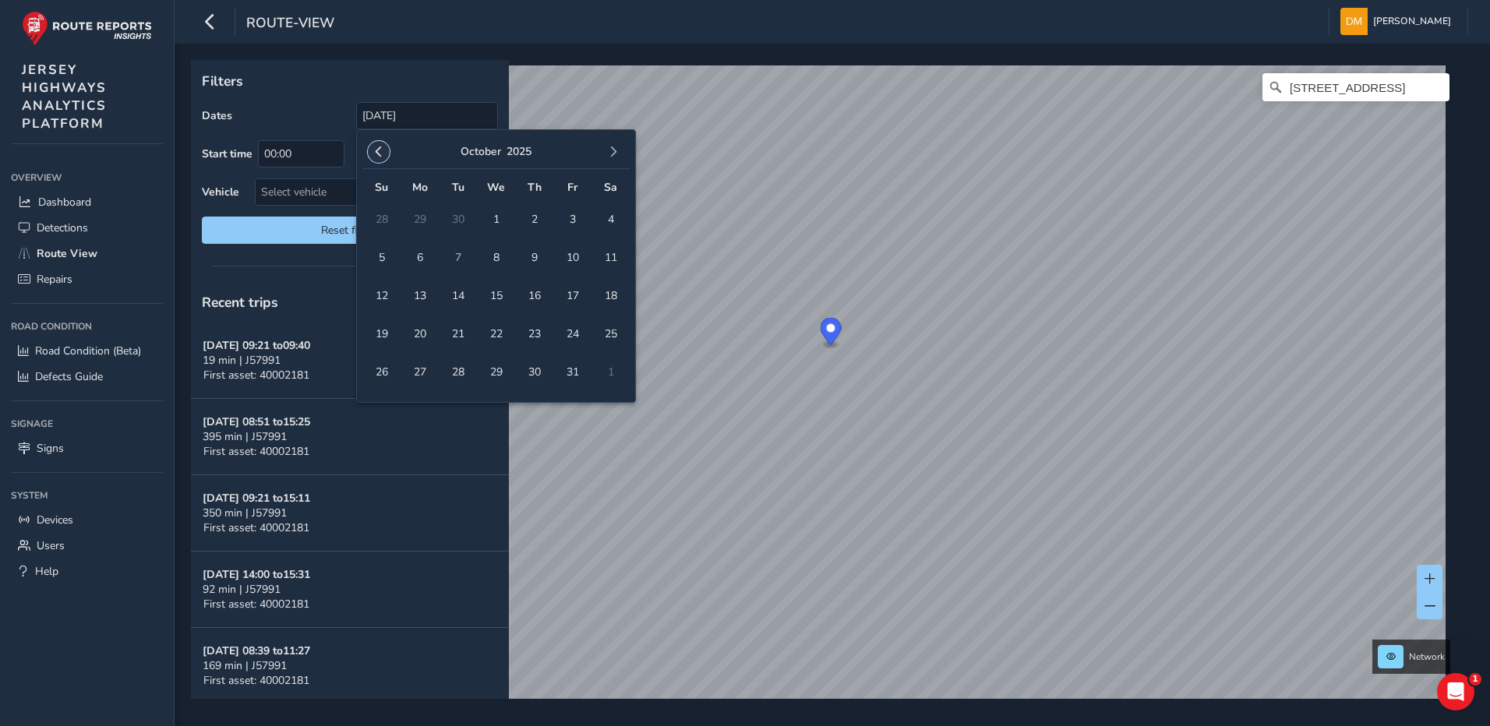
click at [373, 156] on button "button" at bounding box center [379, 152] width 22 height 22
click at [447, 376] on span "30" at bounding box center [457, 372] width 27 height 27
type input "[DATE] - [DATE]"
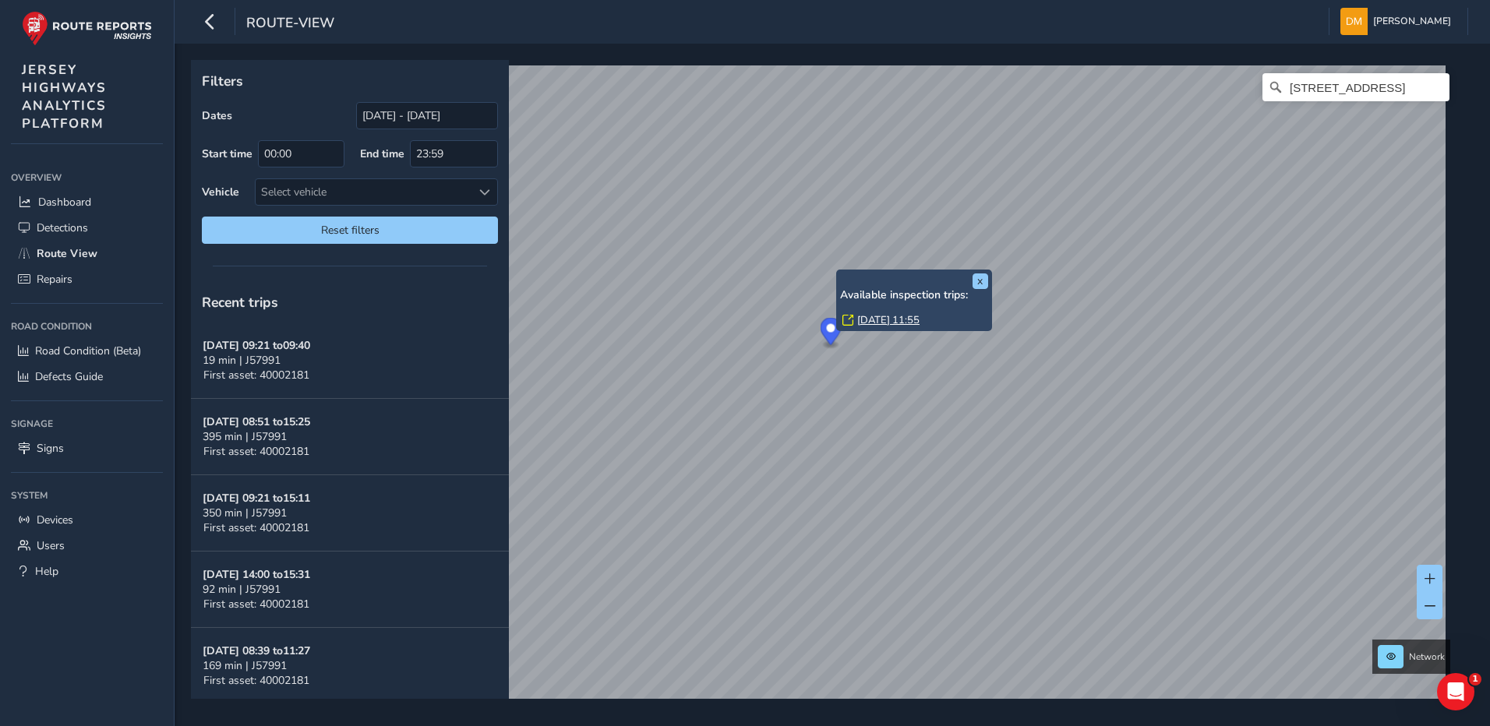
click at [862, 321] on link "[DATE] 11:55" at bounding box center [888, 320] width 62 height 14
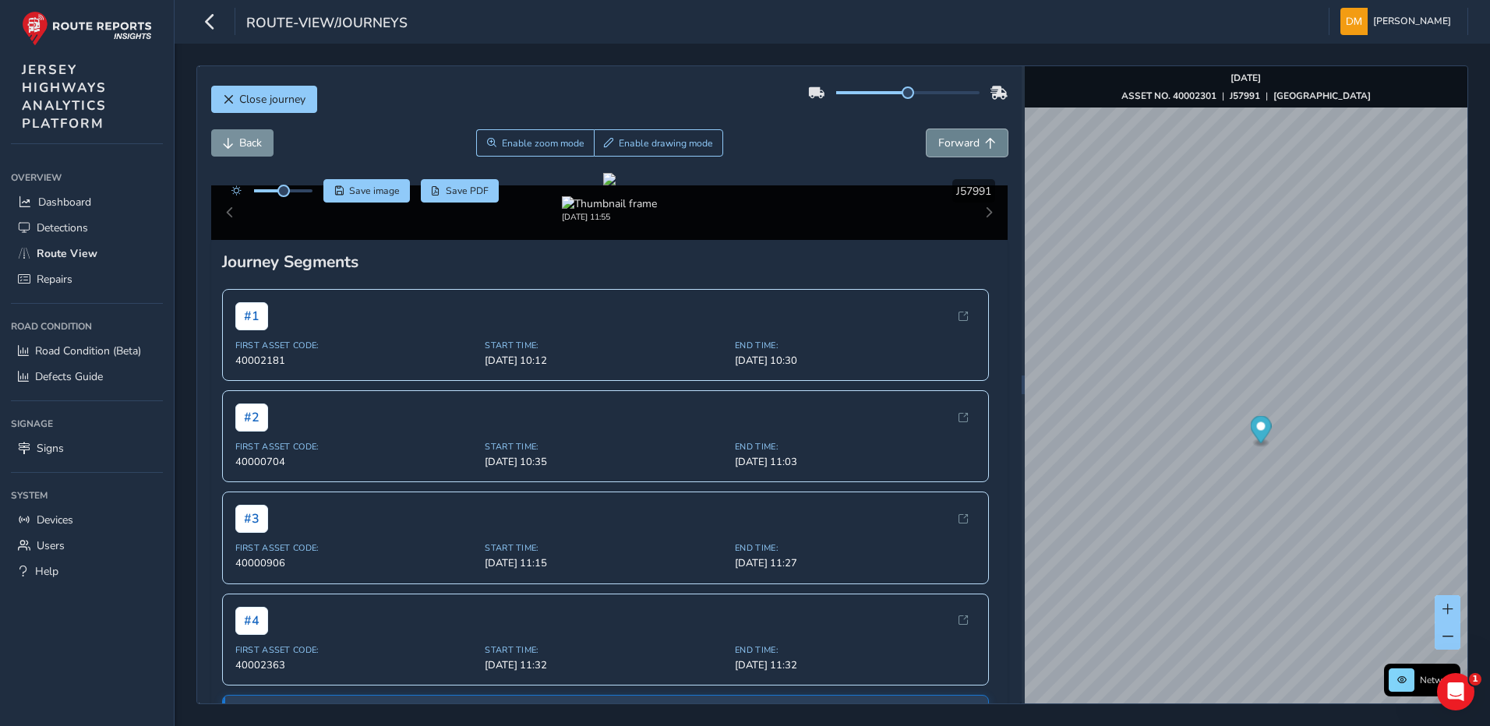
click at [949, 139] on span "Forward" at bounding box center [958, 143] width 41 height 15
click at [949, 138] on span "Forward" at bounding box center [958, 143] width 41 height 15
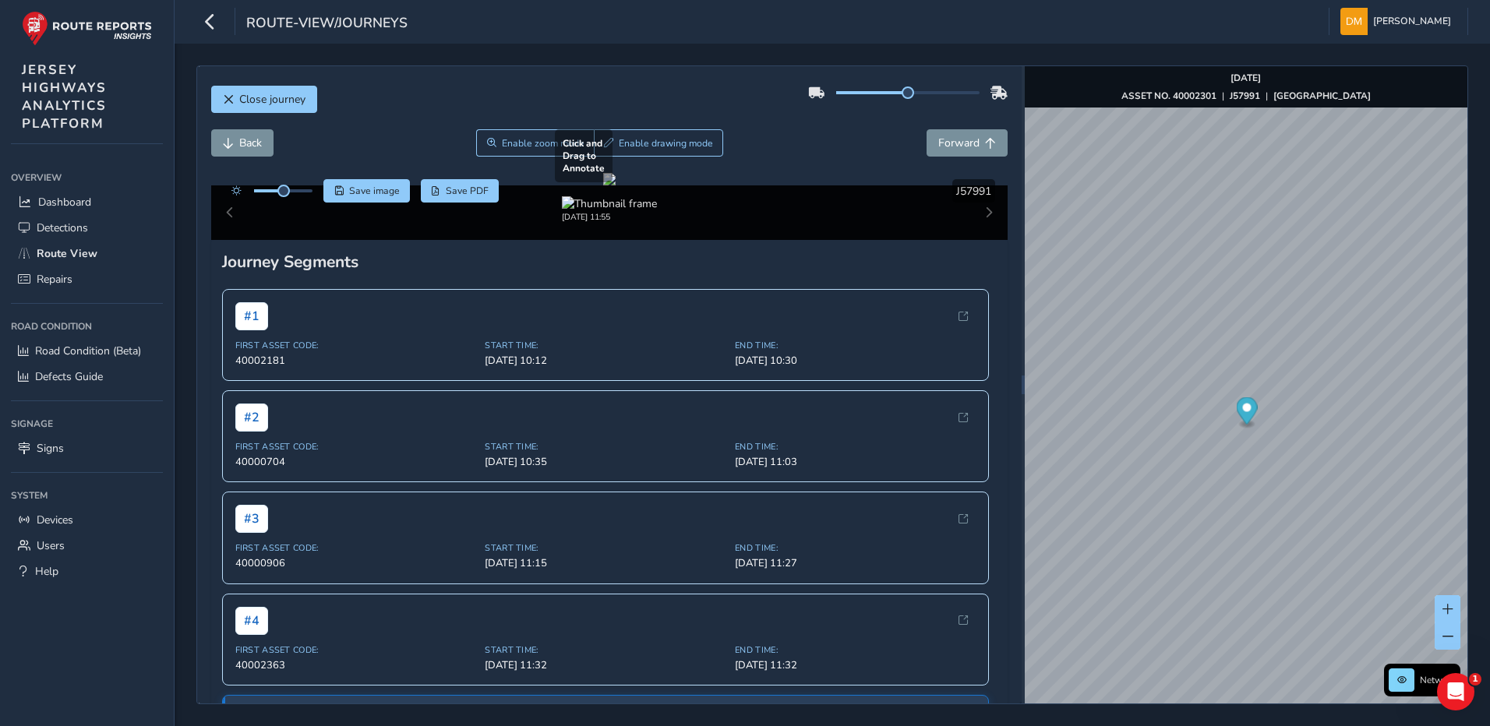
click at [616, 185] on div at bounding box center [609, 179] width 12 height 12
drag, startPoint x: 503, startPoint y: 149, endPoint x: 507, endPoint y: 139, distance: 10.9
click at [504, 142] on span "Enable zoom mode" at bounding box center [542, 143] width 83 height 12
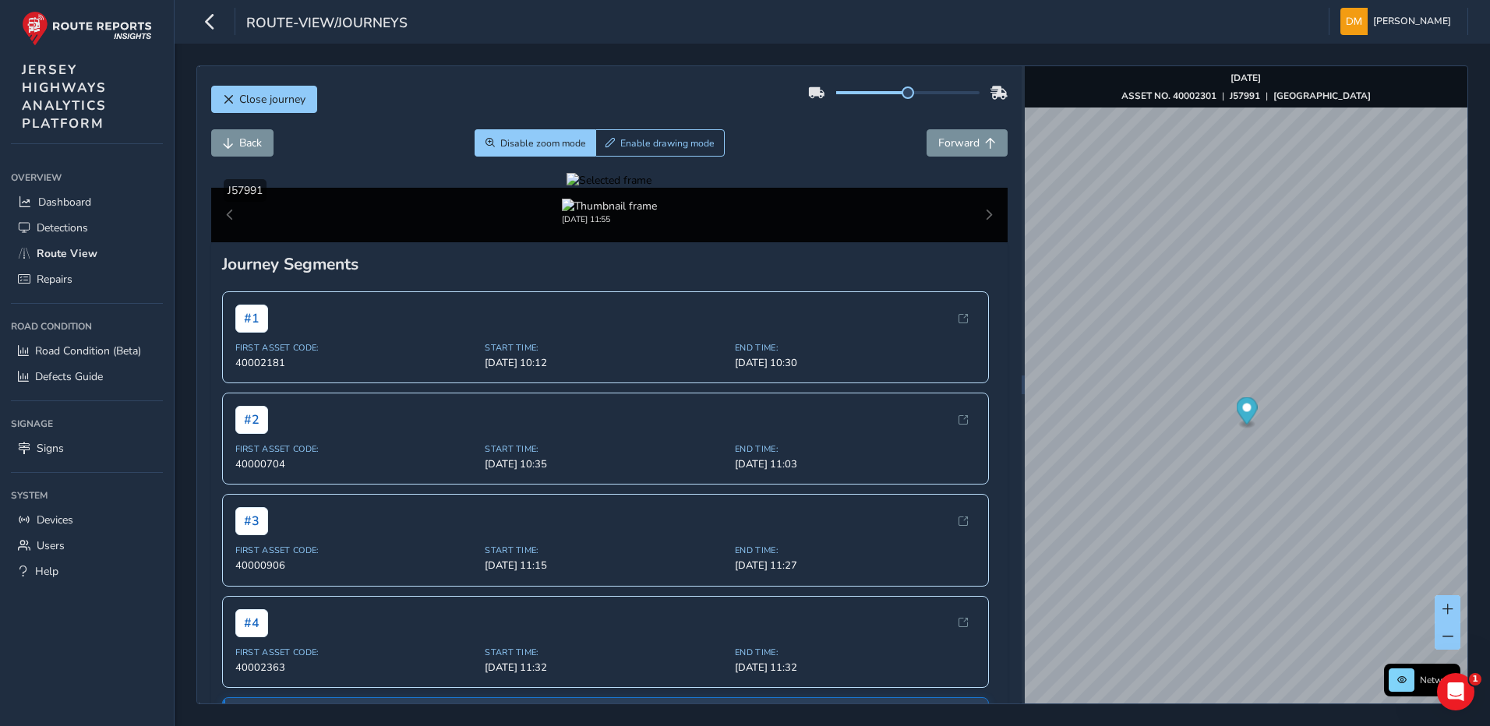
click at [652, 188] on div at bounding box center [609, 180] width 85 height 15
click at [671, 468] on img at bounding box center [834, 255] width 2245 height 1263
click at [927, 147] on button "Forward" at bounding box center [967, 142] width 81 height 27
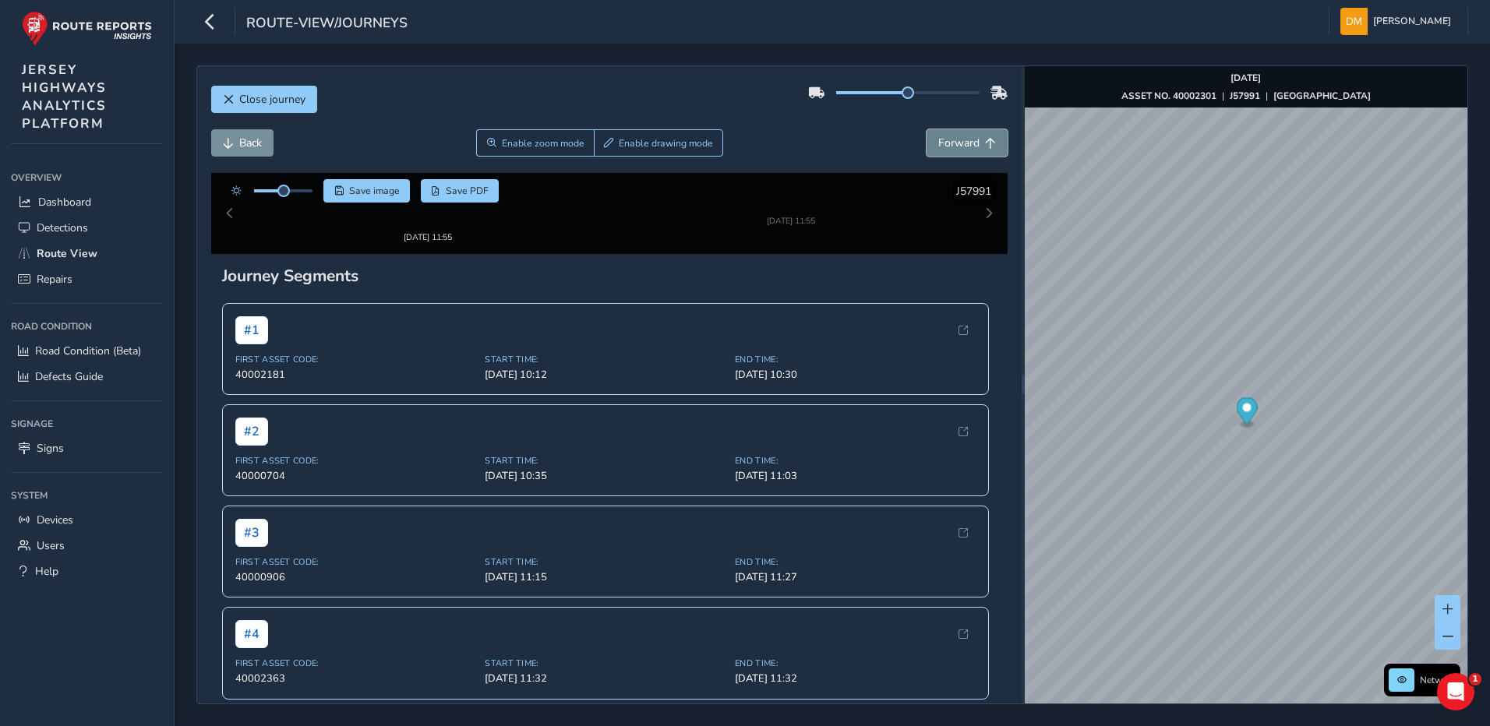
click at [927, 147] on button "Forward" at bounding box center [967, 142] width 81 height 27
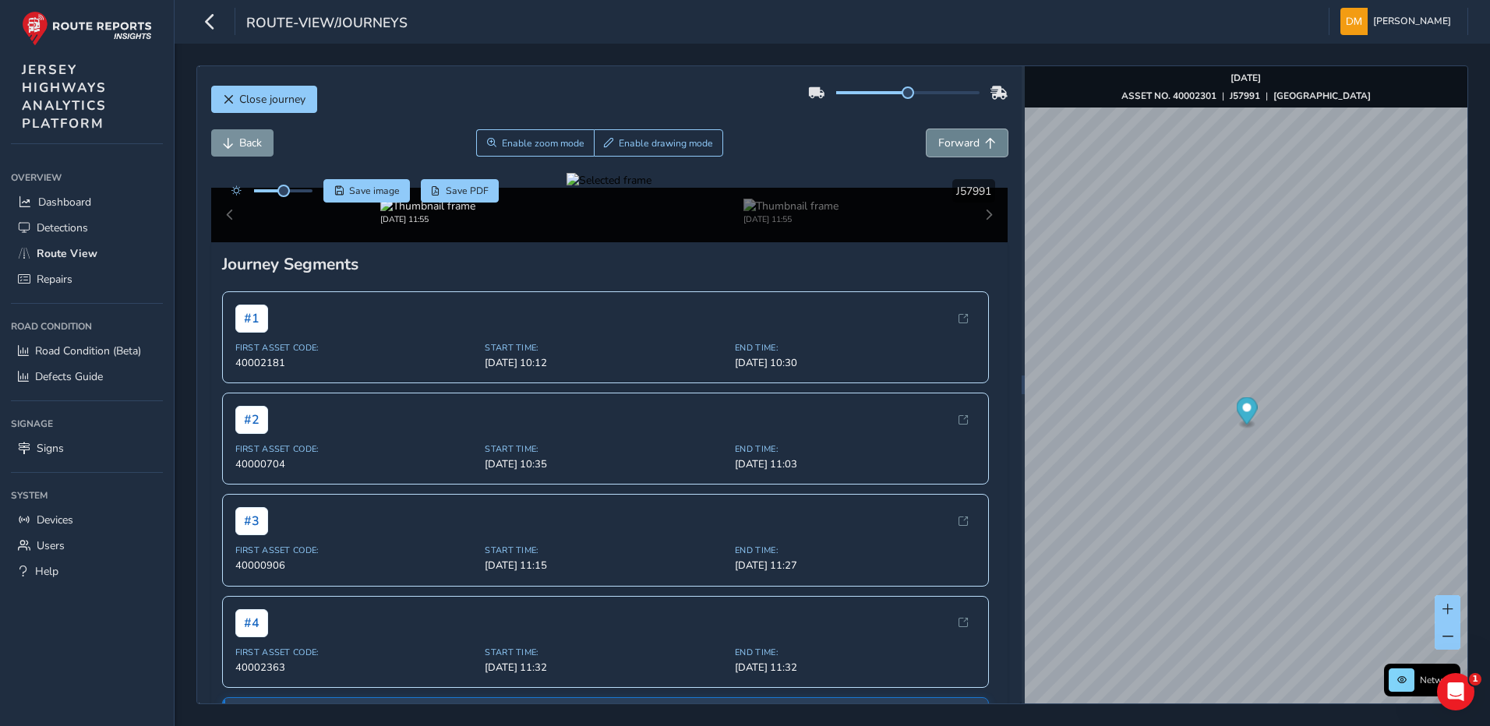
click at [927, 147] on button "Forward" at bounding box center [967, 142] width 81 height 27
click at [235, 140] on button "Back" at bounding box center [242, 142] width 62 height 27
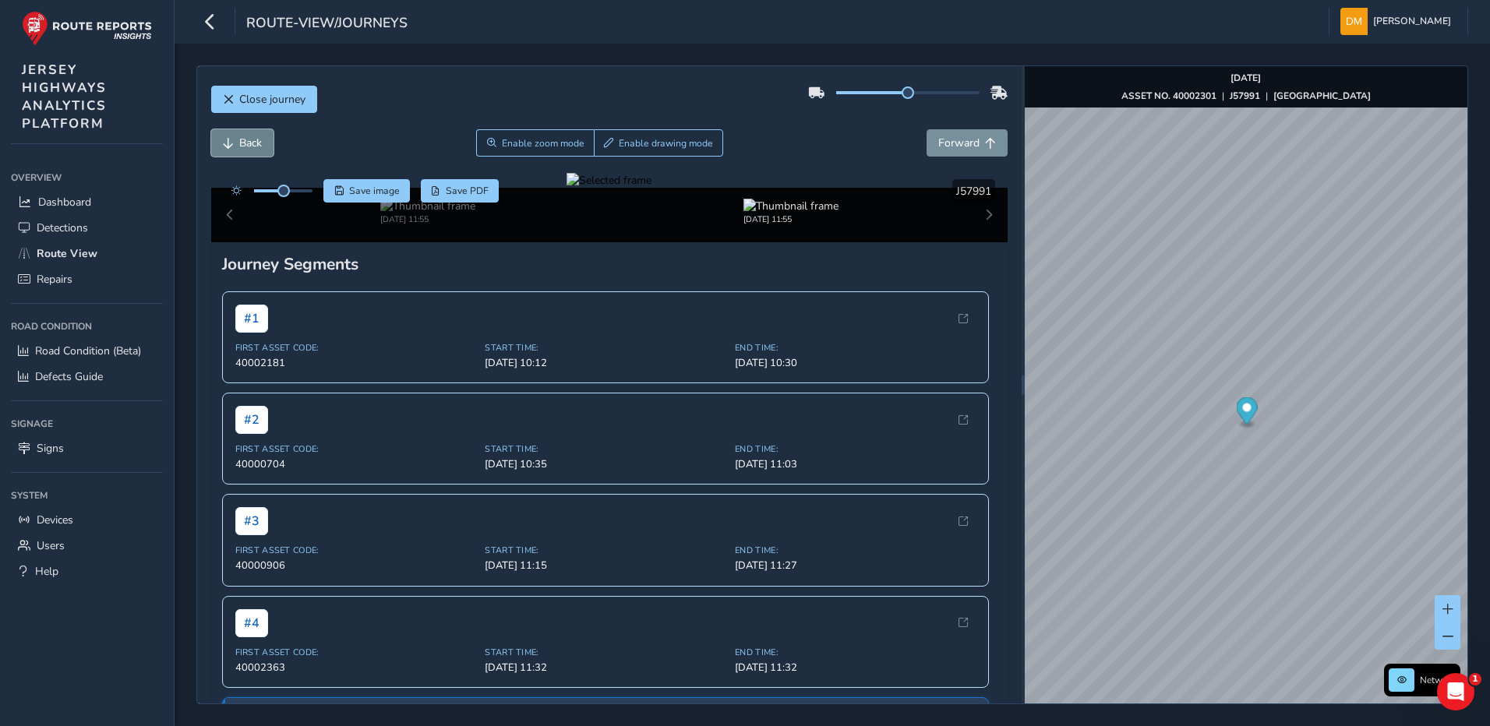
click at [235, 140] on button "Back" at bounding box center [242, 142] width 62 height 27
click at [652, 188] on div at bounding box center [609, 180] width 85 height 15
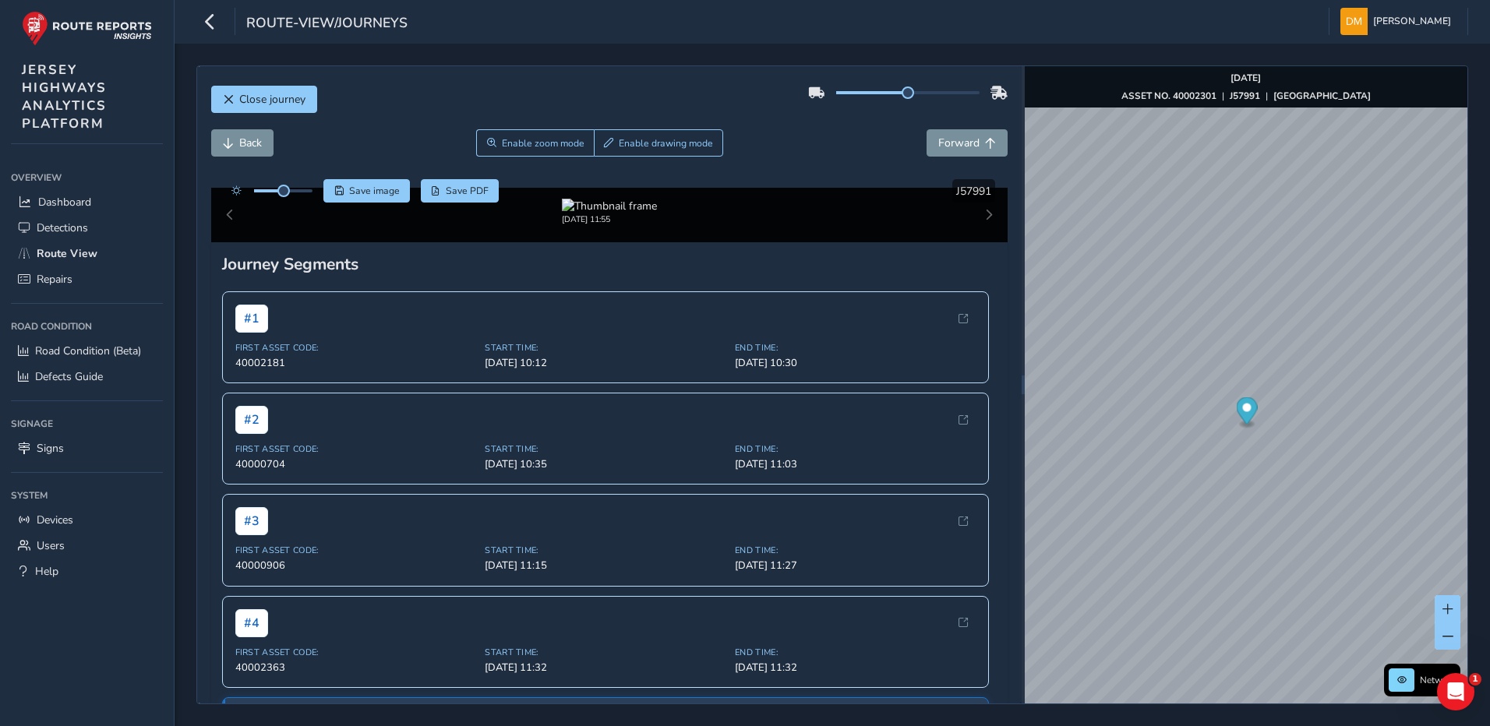
click at [662, 460] on img at bounding box center [849, 271] width 2245 height 1263
click at [595, 188] on div at bounding box center [609, 180] width 85 height 15
click at [596, 425] on img at bounding box center [972, 336] width 2245 height 1263
click at [938, 144] on span "Forward" at bounding box center [958, 143] width 41 height 15
click at [652, 188] on div at bounding box center [609, 180] width 85 height 15
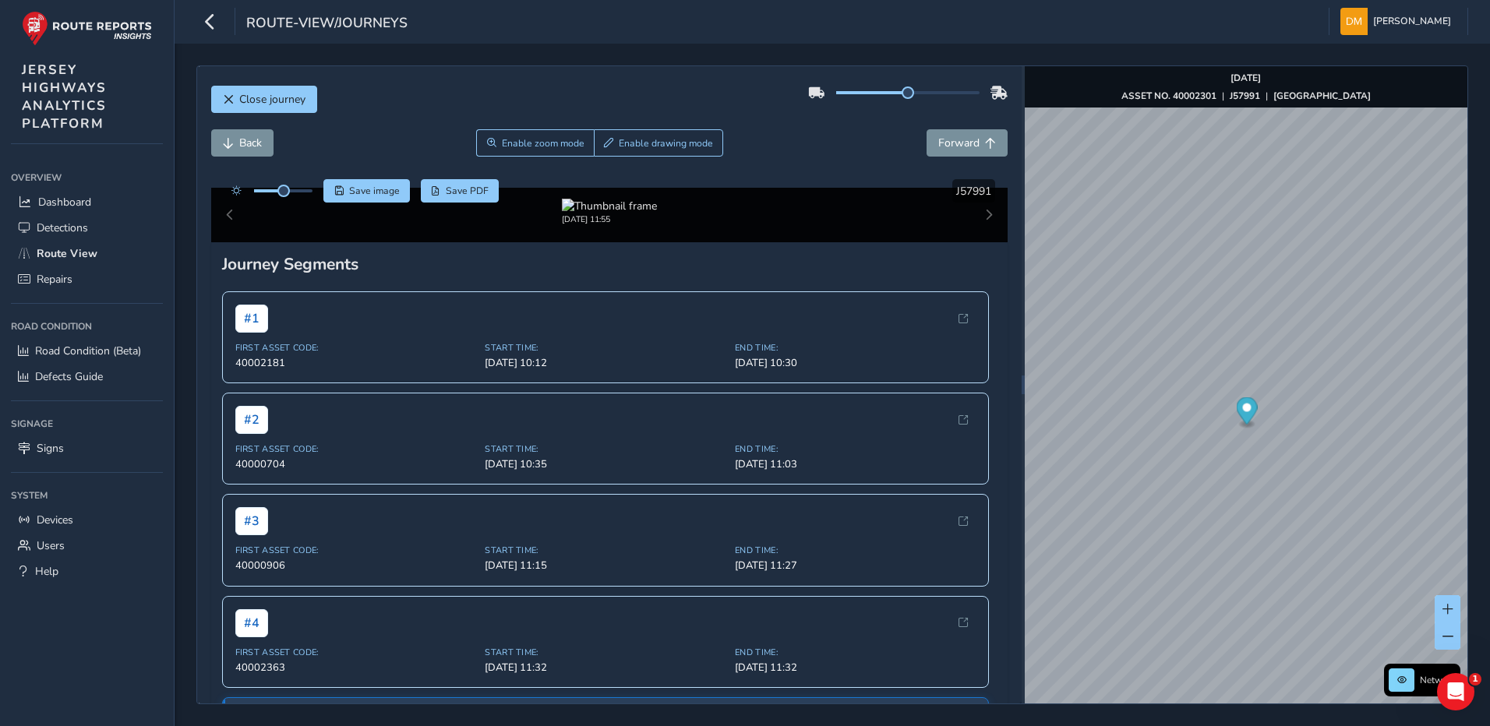
click at [680, 461] on img at bounding box center [816, 269] width 2245 height 1263
click at [652, 188] on div at bounding box center [609, 180] width 85 height 15
click at [676, 467] on img at bounding box center [824, 259] width 2245 height 1263
click at [239, 144] on span "Back" at bounding box center [250, 143] width 23 height 15
click at [597, 188] on div at bounding box center [609, 180] width 85 height 15
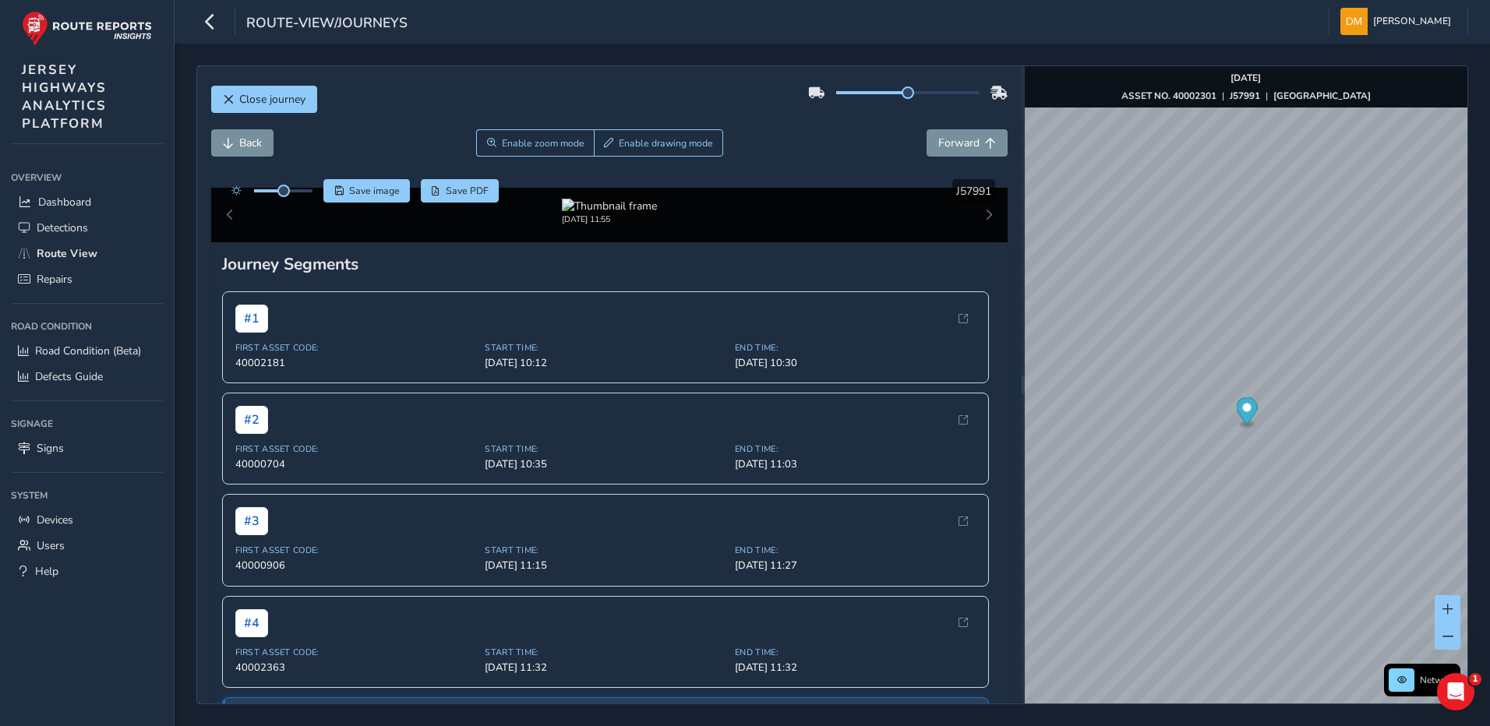
click at [597, 422] on img at bounding box center [971, 342] width 2245 height 1263
